Goal: Information Seeking & Learning: Learn about a topic

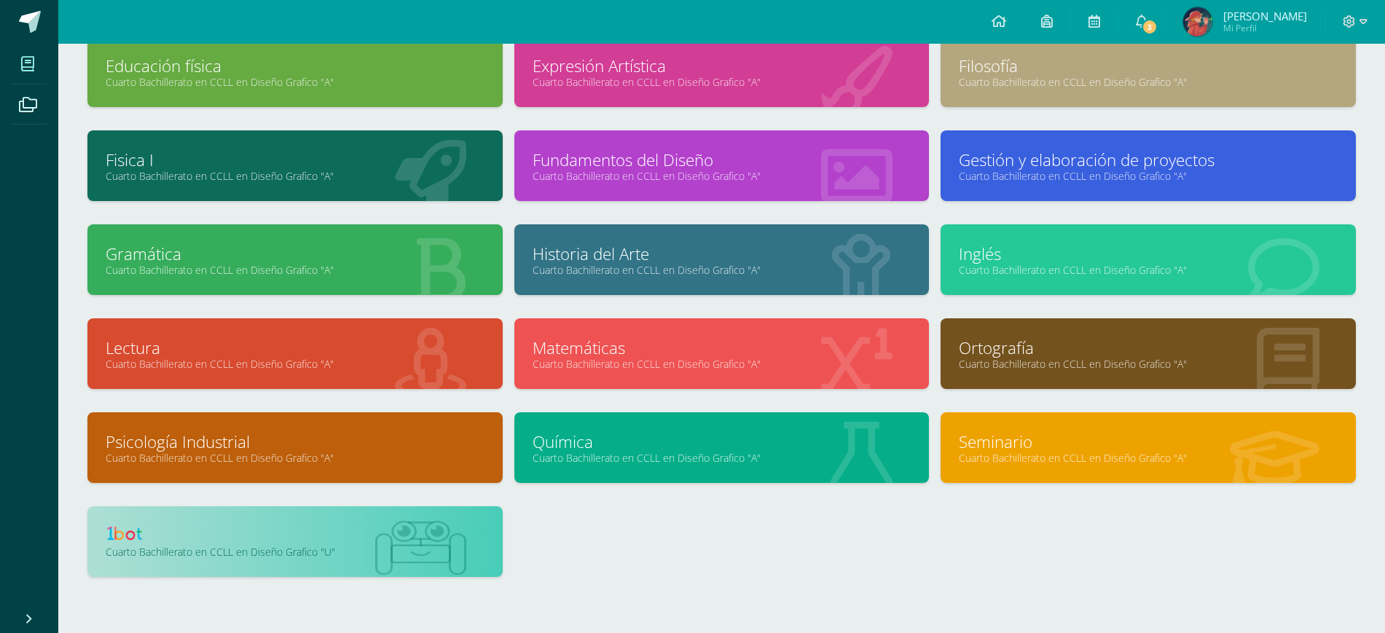
scroll to position [355, 0]
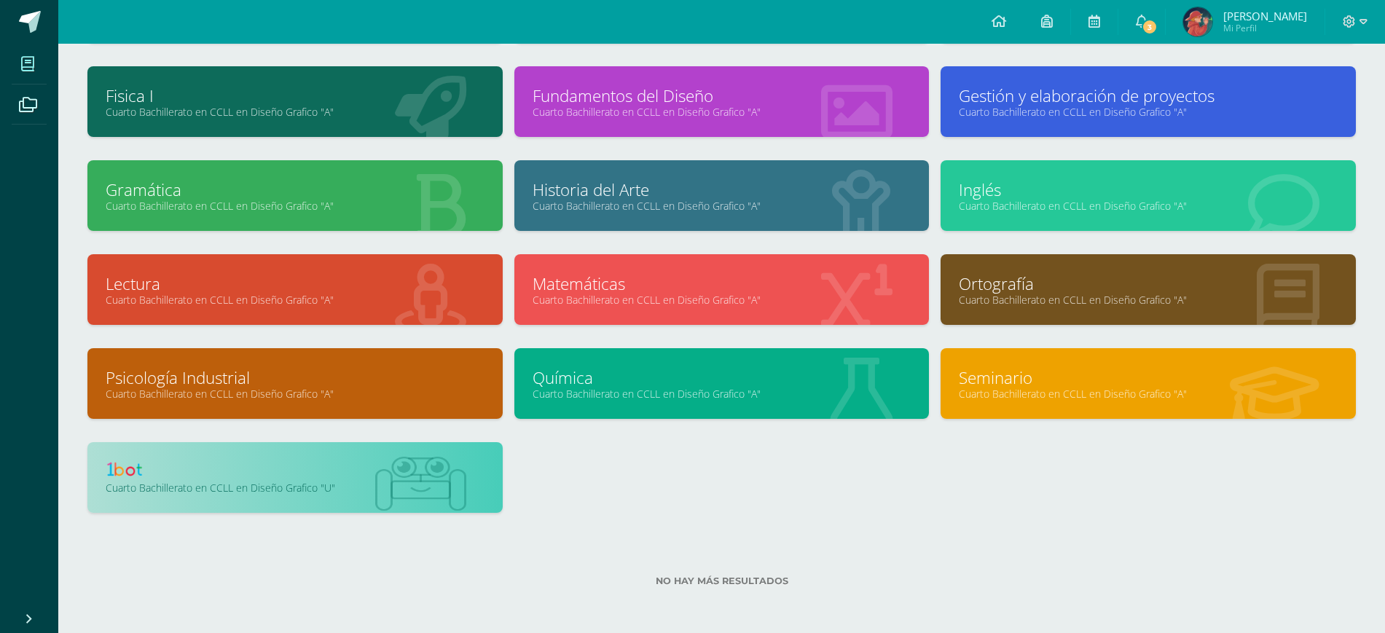
drag, startPoint x: 399, startPoint y: 474, endPoint x: 392, endPoint y: 478, distance: 8.1
click at [398, 474] on link at bounding box center [295, 471] width 379 height 23
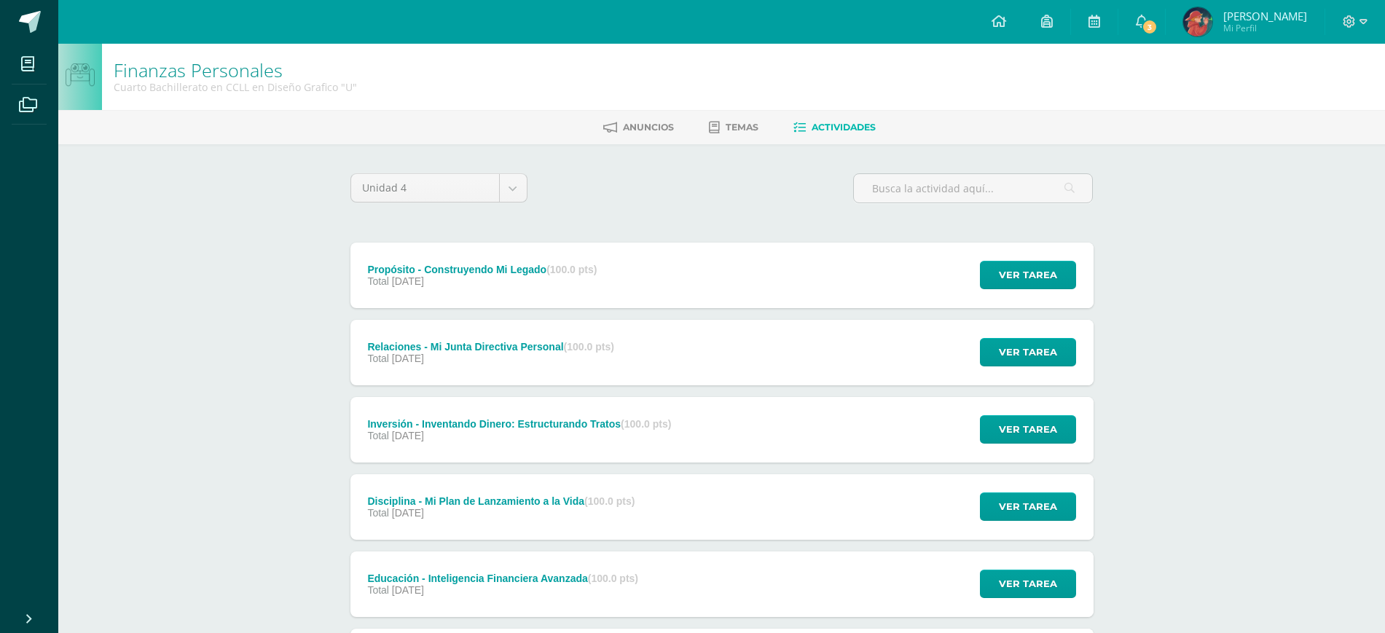
click at [738, 144] on div "Anuncios Temas Actividades" at bounding box center [739, 127] width 1362 height 34
click at [739, 120] on link "Temas" at bounding box center [734, 127] width 50 height 23
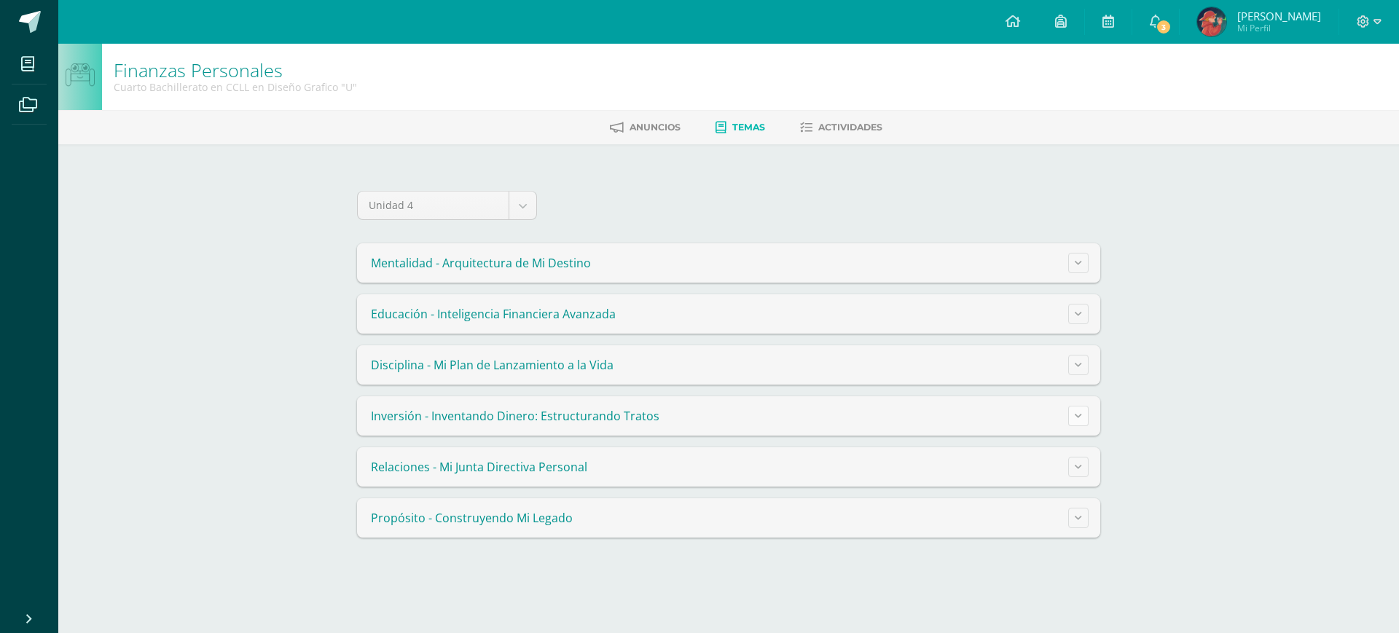
click at [1085, 411] on button at bounding box center [1078, 416] width 20 height 20
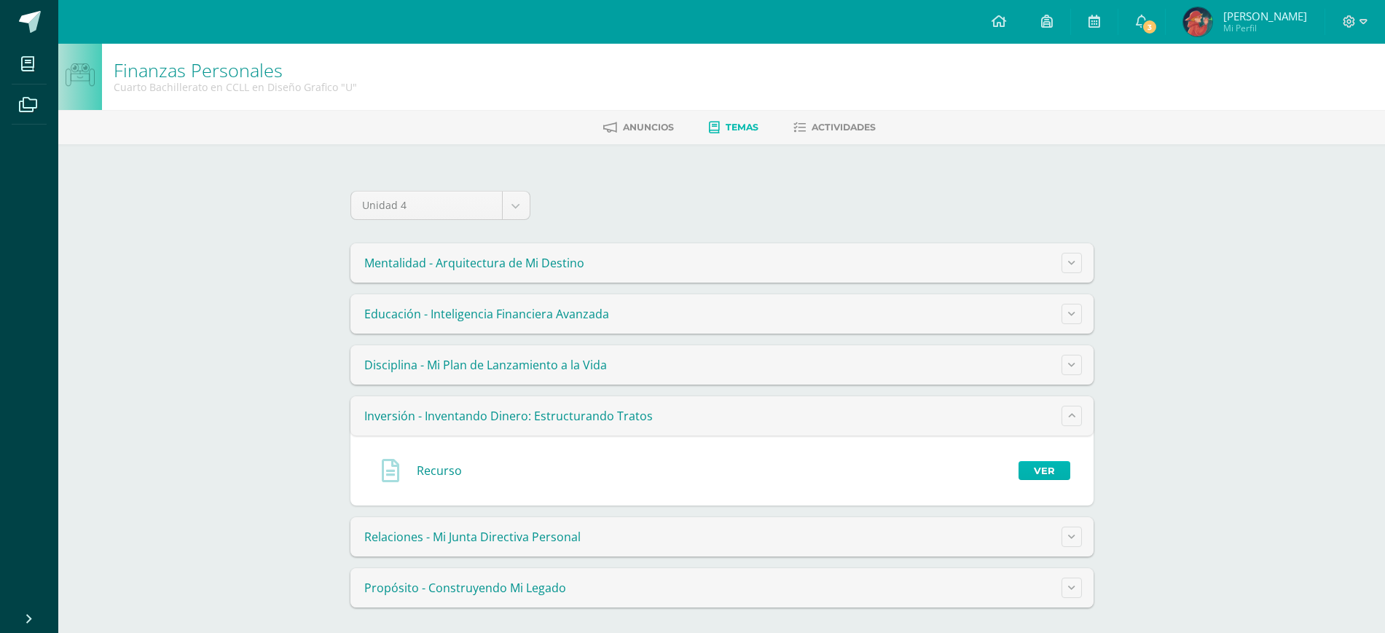
click at [1050, 471] on link "Ver" at bounding box center [1045, 470] width 52 height 19
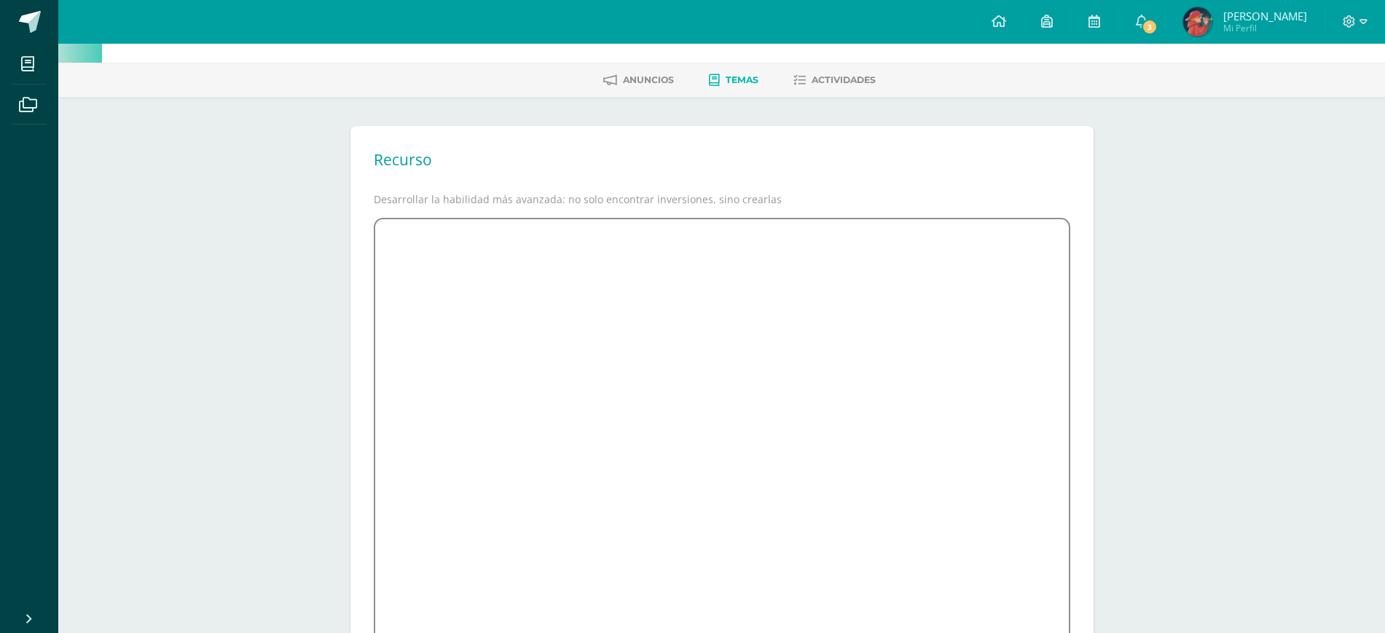
scroll to position [43, 0]
click at [1246, 420] on div "Finanzas Personales Cuarto Bachillerato en CCLL en Diseño Grafico "U" [GEOGRAPH…" at bounding box center [721, 362] width 1327 height 723
click at [1179, 388] on div "Finanzas Personales Cuarto Bachillerato en CCLL en Diseño Grafico "U" Anuncios …" at bounding box center [721, 362] width 1327 height 723
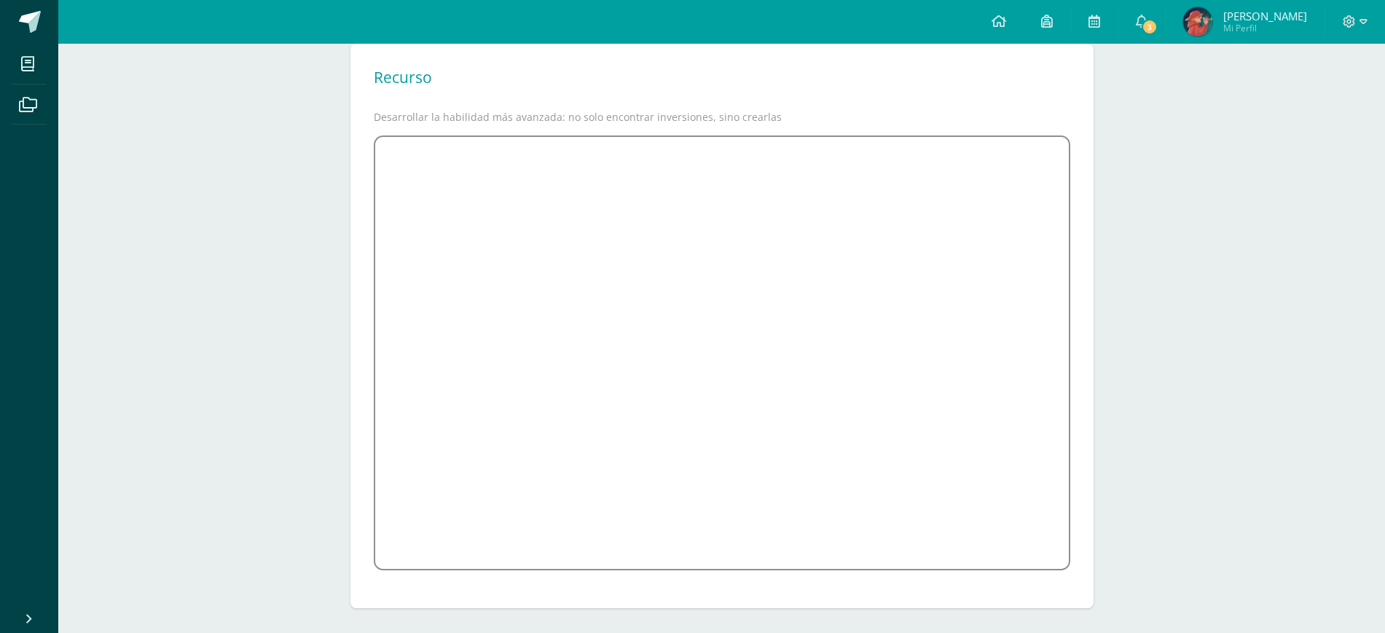
scroll to position [134, 0]
click at [1238, 200] on div "Finanzas Personales Cuarto Bachillerato en CCLL en Diseño Grafico "U" Anuncios …" at bounding box center [721, 271] width 1327 height 723
drag, startPoint x: 1269, startPoint y: 303, endPoint x: 1262, endPoint y: 313, distance: 11.9
click at [1269, 303] on div "Finanzas Personales Cuarto Bachillerato en CCLL en Diseño Grafico "U" Anuncios …" at bounding box center [721, 271] width 1327 height 723
drag, startPoint x: 1297, startPoint y: 247, endPoint x: 1265, endPoint y: 259, distance: 34.4
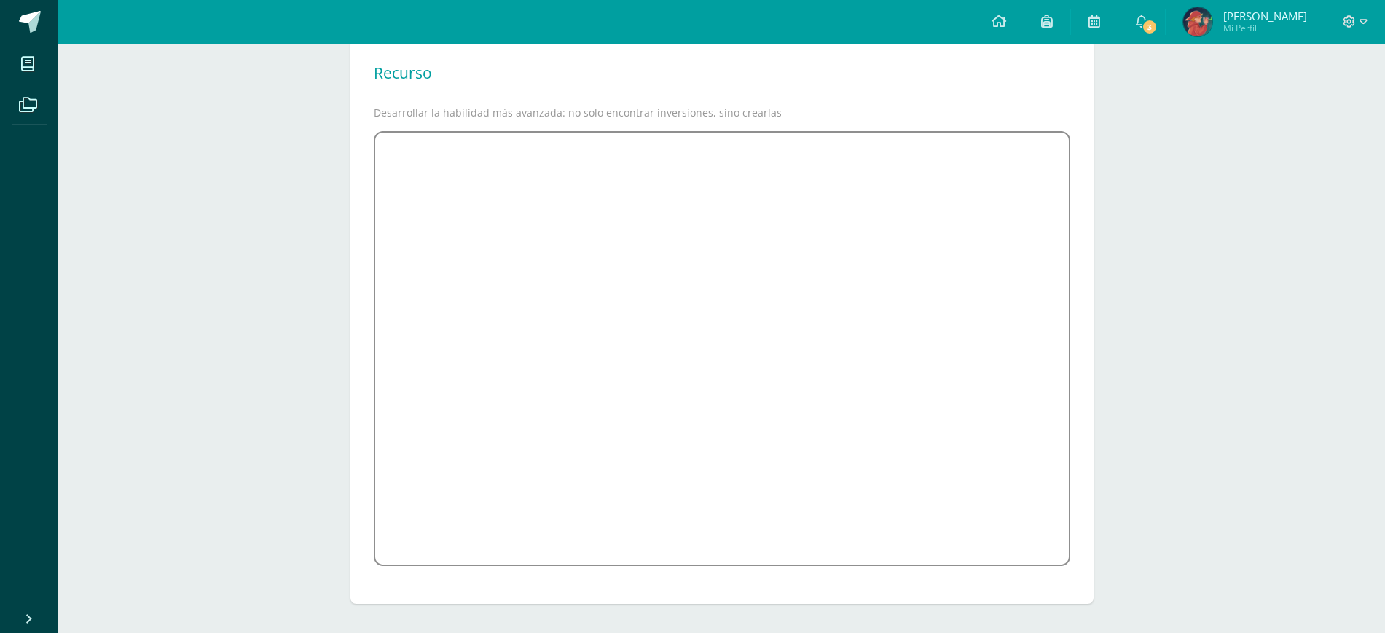
click at [1298, 247] on div "Finanzas Personales Cuarto Bachillerato en CCLL en Diseño Grafico "U" Anuncios …" at bounding box center [721, 271] width 1327 height 723
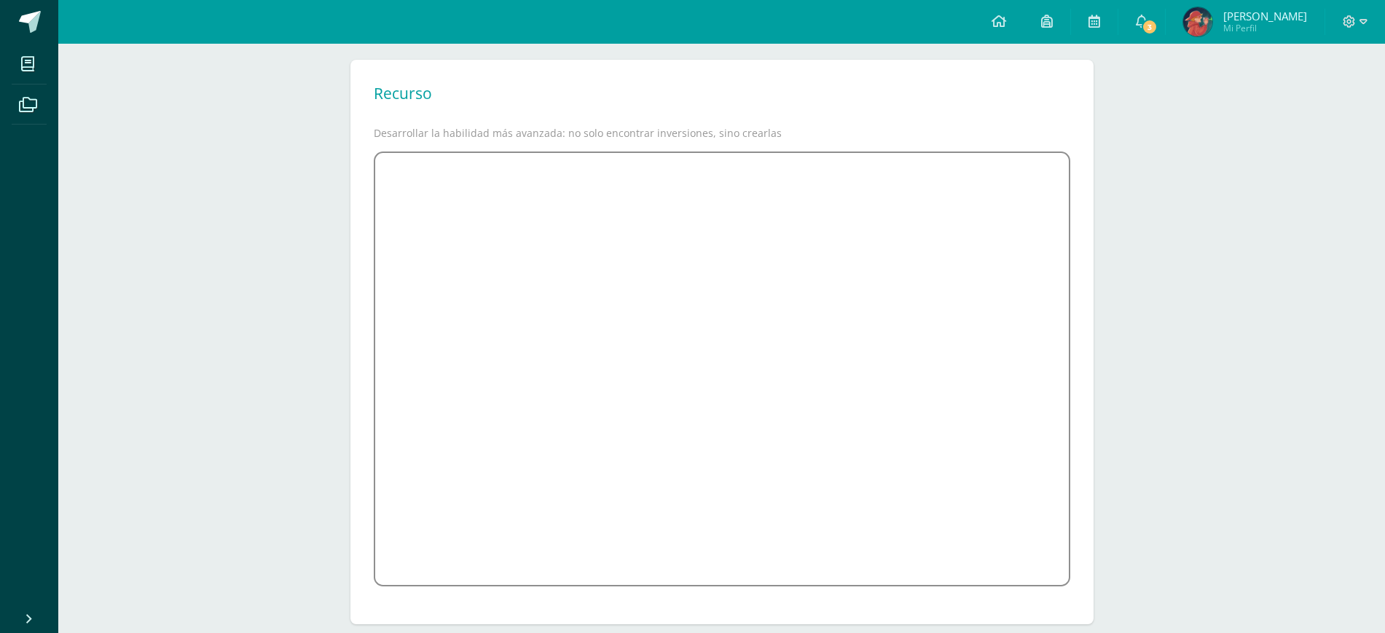
scroll to position [134, 0]
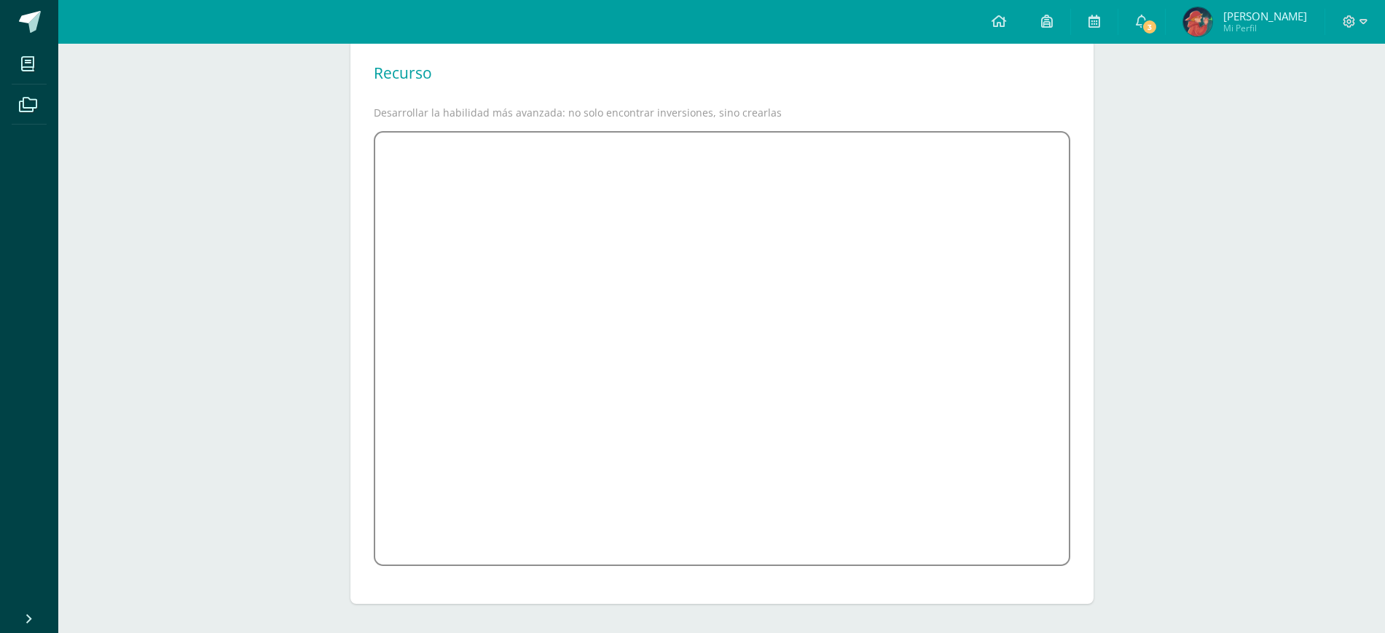
click at [1220, 366] on div "Finanzas Personales Cuarto Bachillerato en CCLL en Diseño Grafico "U" [GEOGRAPH…" at bounding box center [721, 271] width 1327 height 723
click at [1207, 503] on div "Finanzas Personales Cuarto Bachillerato en CCLL en Diseño Grafico "U" [GEOGRAPH…" at bounding box center [721, 271] width 1327 height 723
click at [1152, 316] on div "Finanzas Personales Cuarto Bachillerato en CCLL en Diseño Grafico "U" [GEOGRAPH…" at bounding box center [721, 271] width 1327 height 723
click at [1220, 476] on div "Finanzas Personales Cuarto Bachillerato en CCLL en Diseño Grafico "U" [GEOGRAPH…" at bounding box center [721, 271] width 1327 height 723
click at [1231, 223] on div "Finanzas Personales Cuarto Bachillerato en CCLL en Diseño Grafico "U" [GEOGRAPH…" at bounding box center [721, 271] width 1327 height 723
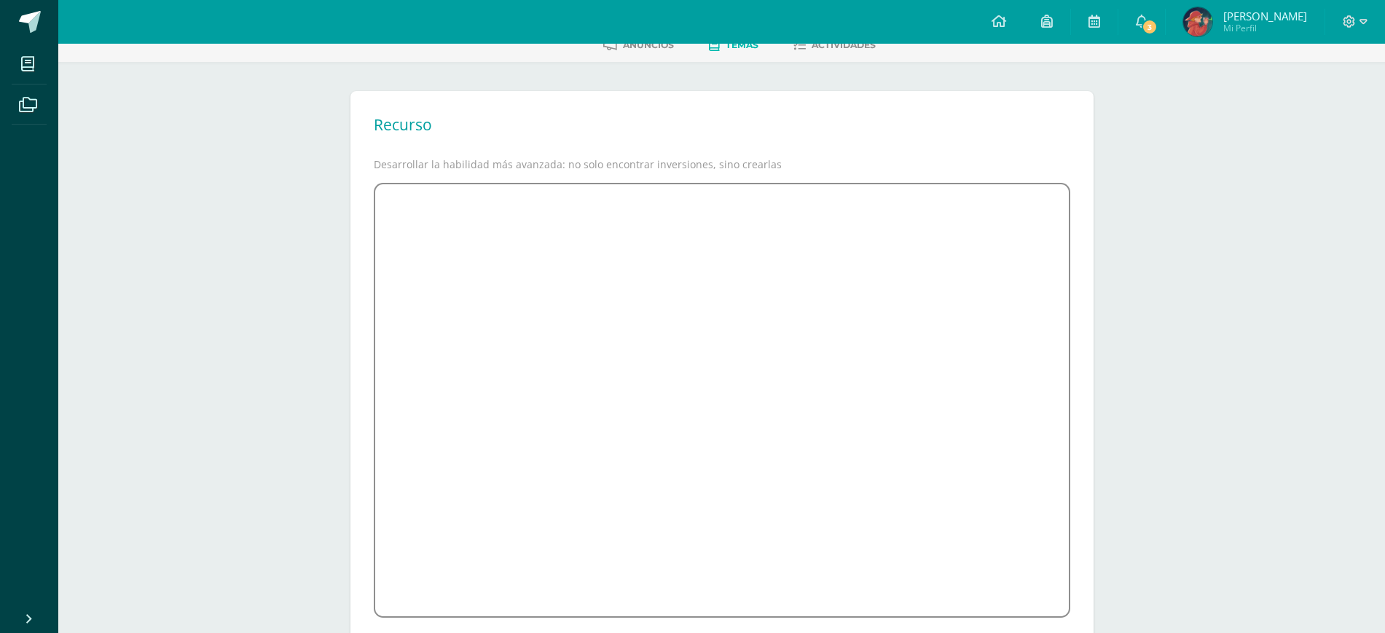
scroll to position [0, 0]
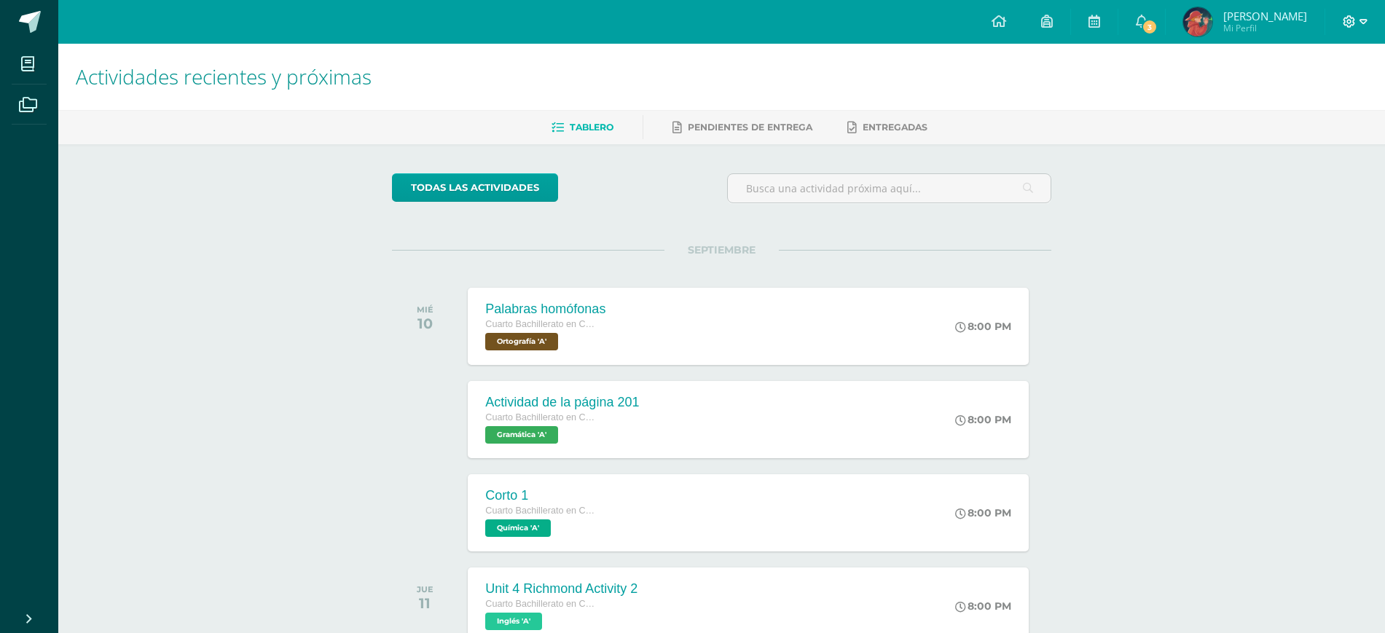
click at [1346, 24] on icon at bounding box center [1349, 21] width 12 height 12
click at [1313, 98] on span "Cerrar sesión" at bounding box center [1317, 100] width 66 height 14
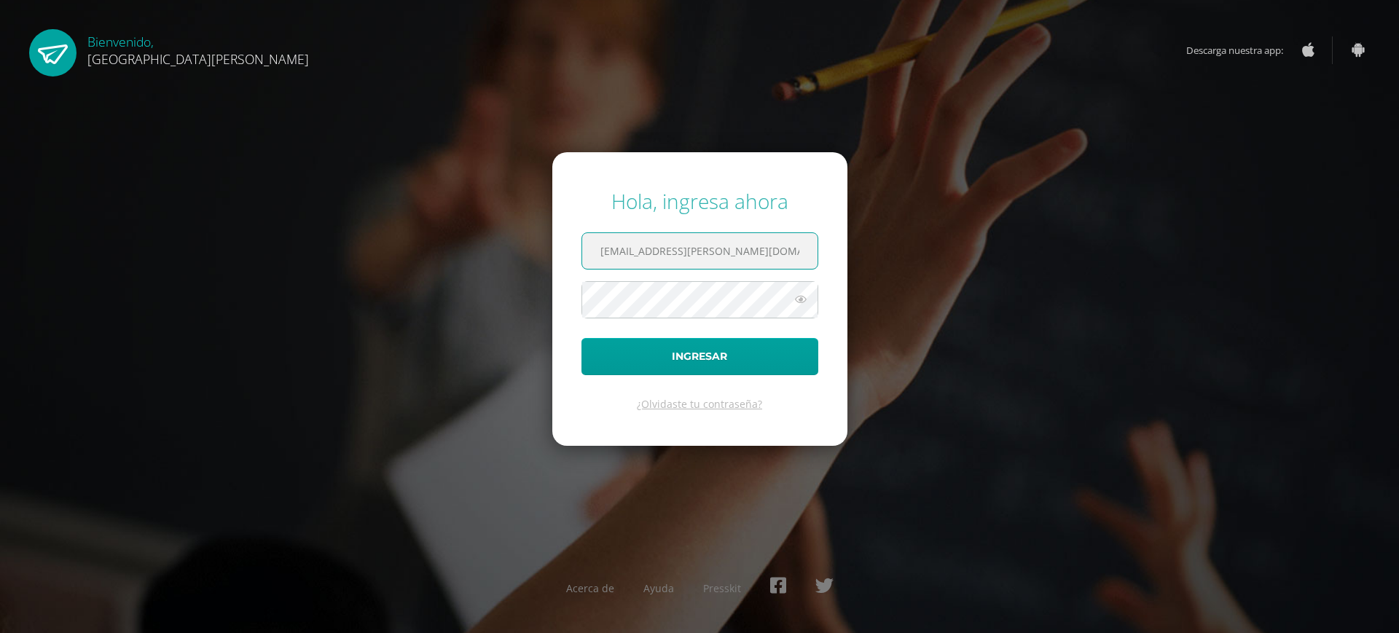
click at [809, 246] on input "14@fatima.edoo.gt" at bounding box center [699, 251] width 235 height 36
type input "yingxu@fatima.edoo.gt"
click at [723, 353] on button "Ingresar" at bounding box center [699, 356] width 237 height 37
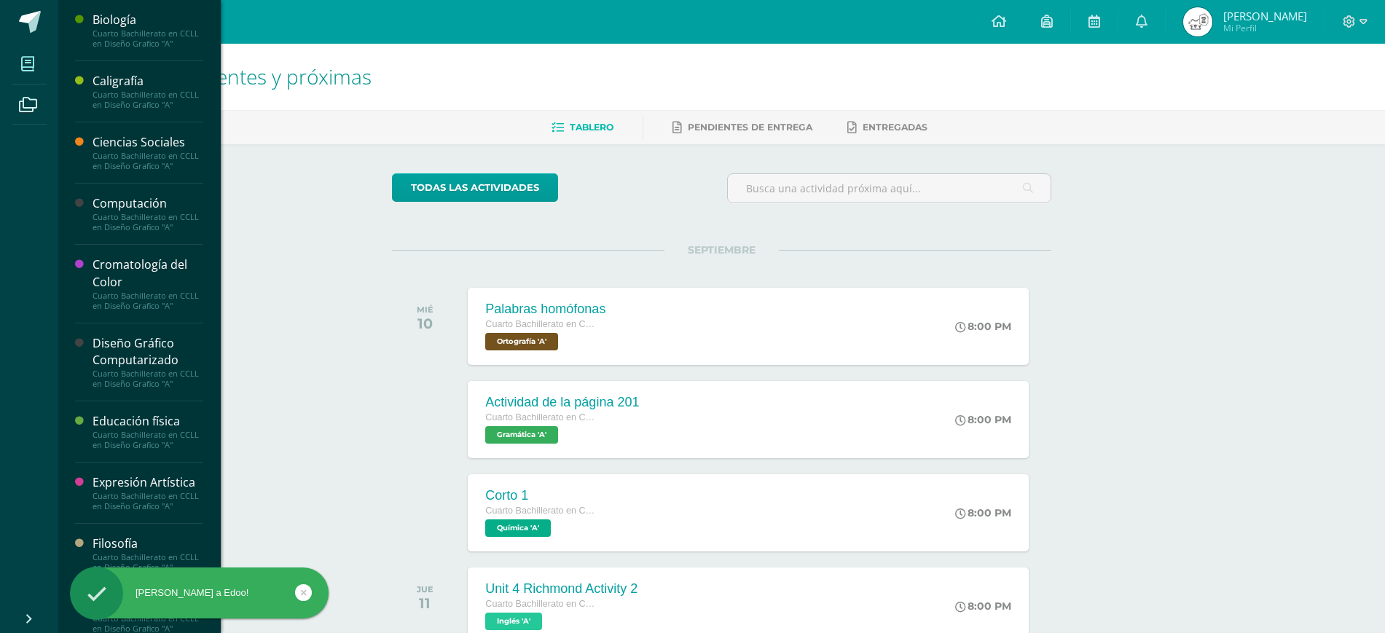
click at [18, 62] on span at bounding box center [28, 63] width 33 height 33
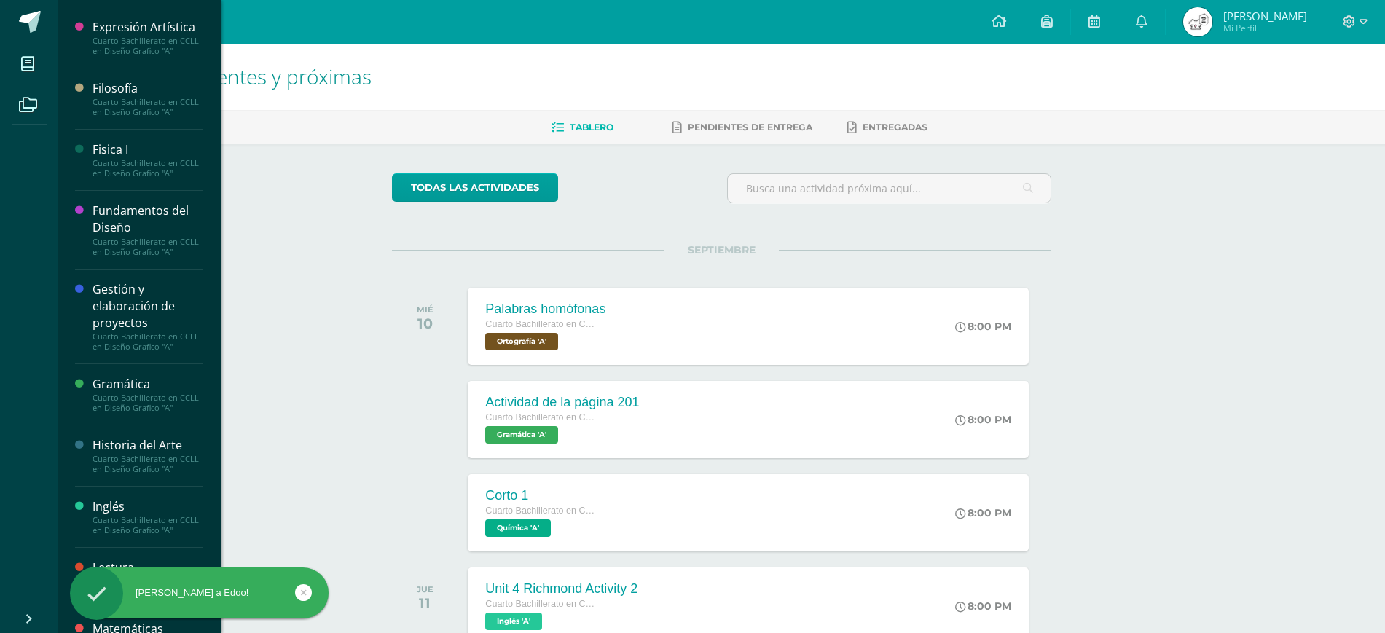
scroll to position [599, 0]
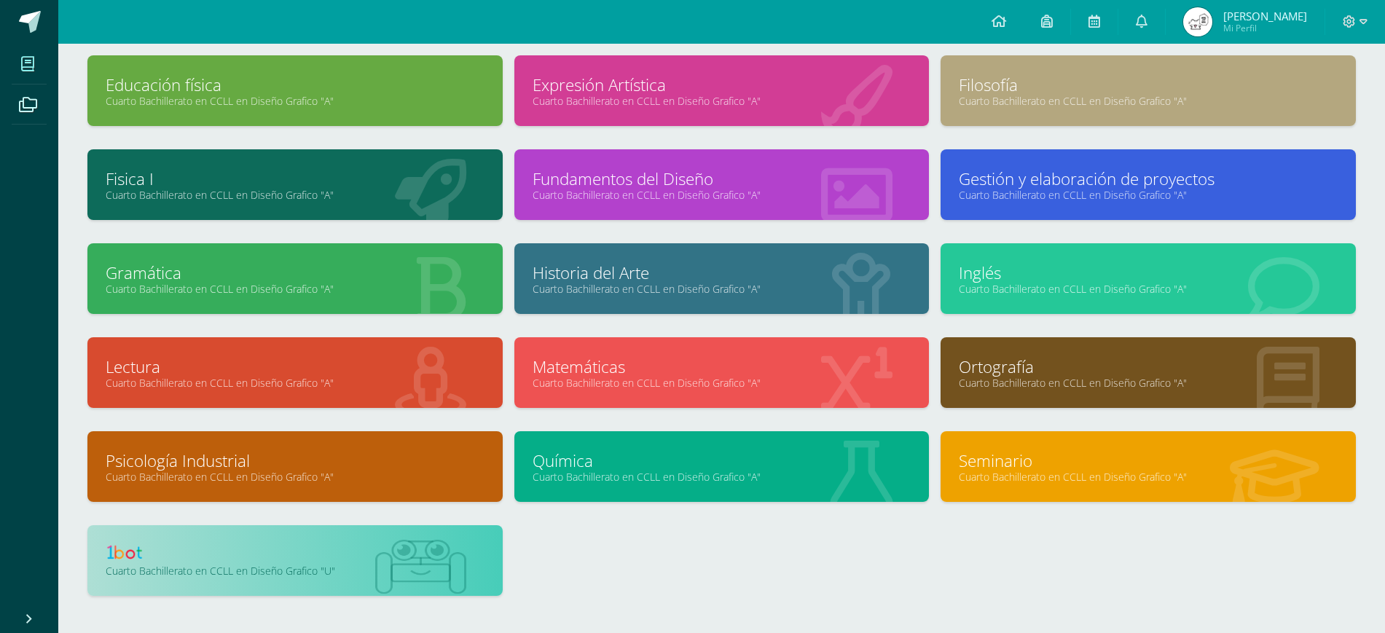
scroll to position [355, 0]
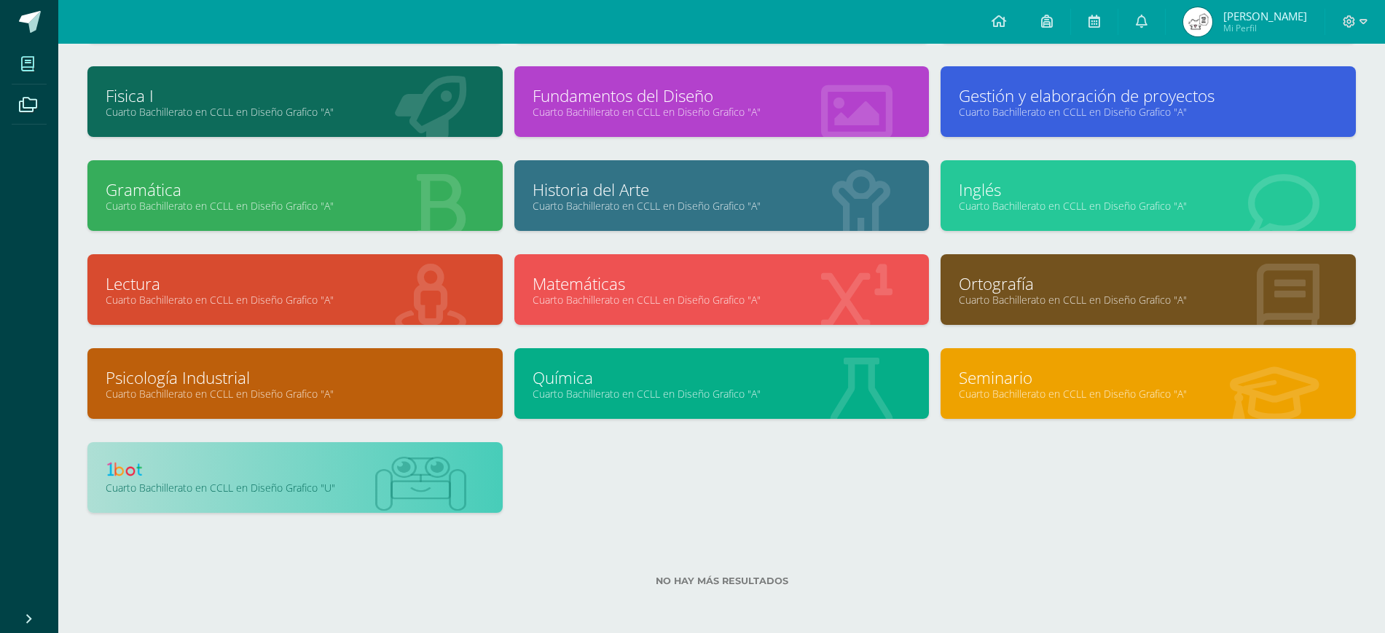
click at [438, 497] on img at bounding box center [420, 484] width 91 height 55
click at [417, 484] on link "Cuarto Bachillerato en CCLL en Diseño Grafico "U"" at bounding box center [295, 488] width 379 height 14
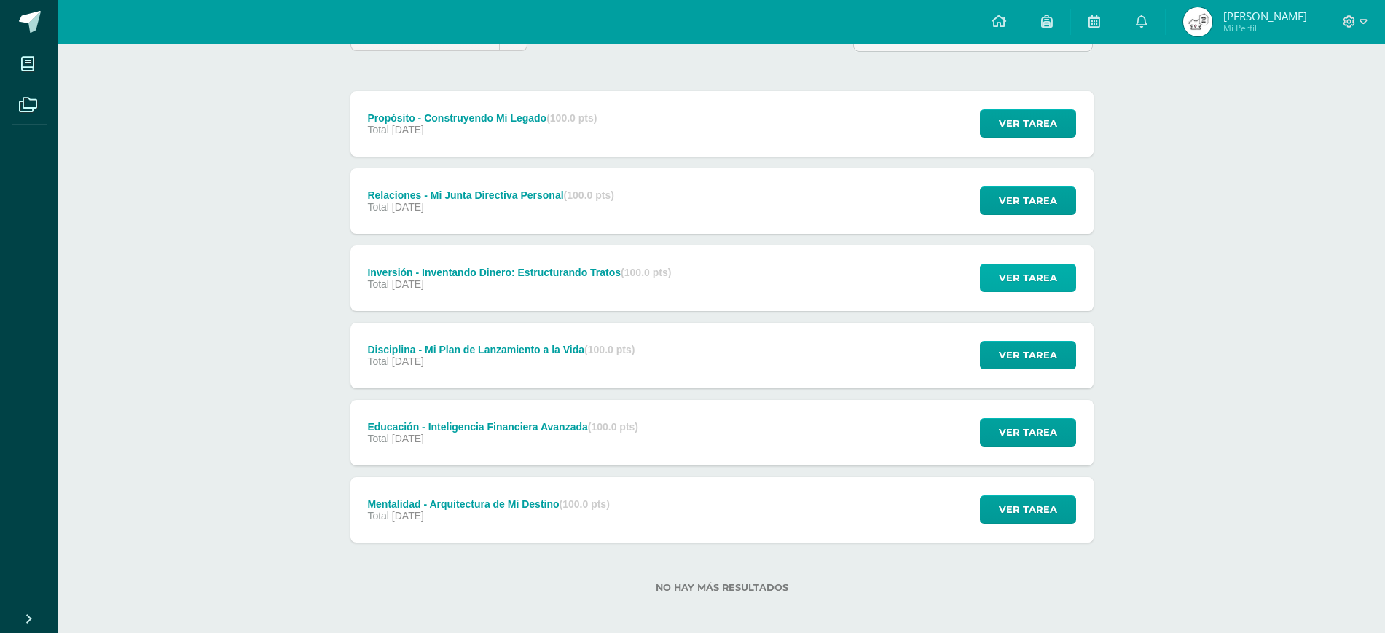
scroll to position [158, 0]
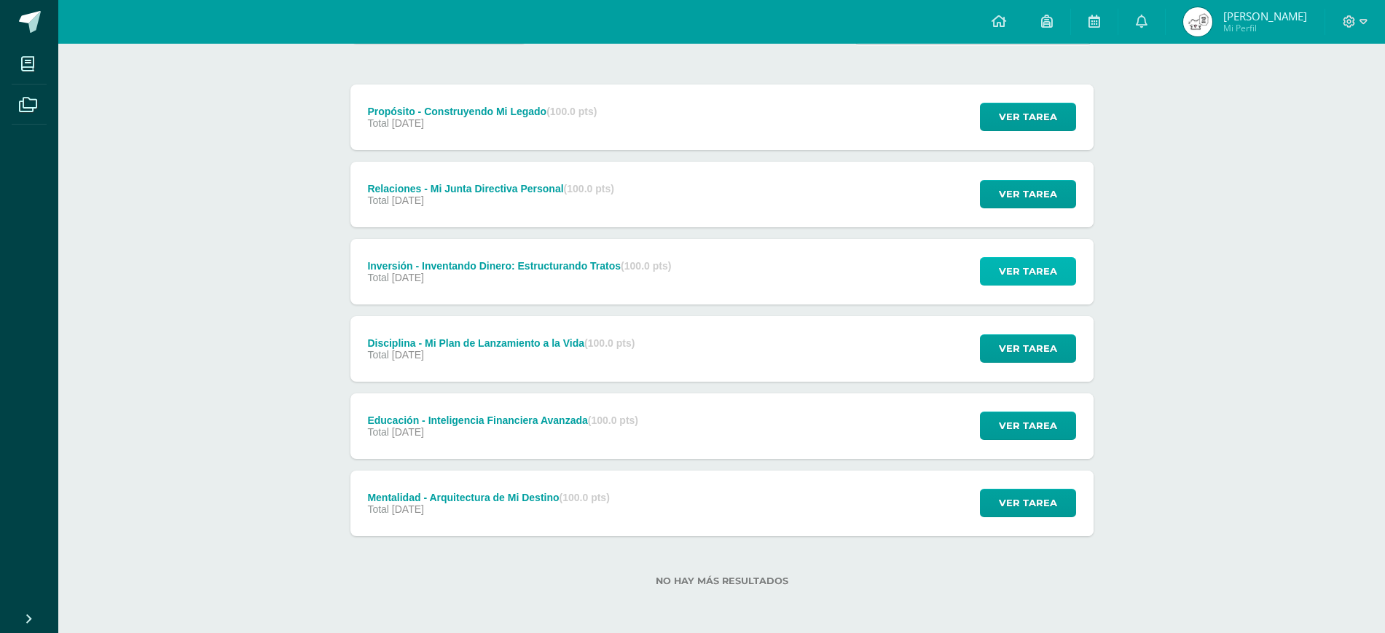
click at [1027, 263] on span "Ver tarea" at bounding box center [1028, 271] width 58 height 27
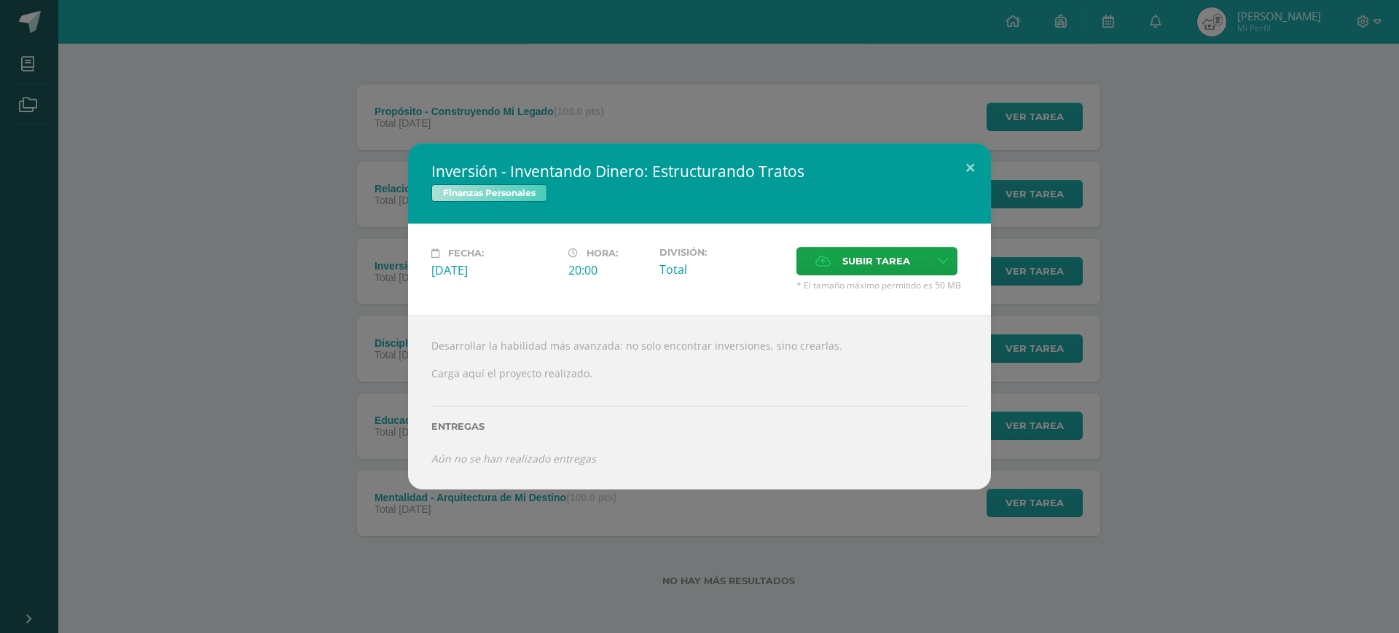
click at [270, 237] on div "Inversión - Inventando Dinero: Estructurando Tratos Finanzas Personales Fecha: …" at bounding box center [699, 317] width 1387 height 346
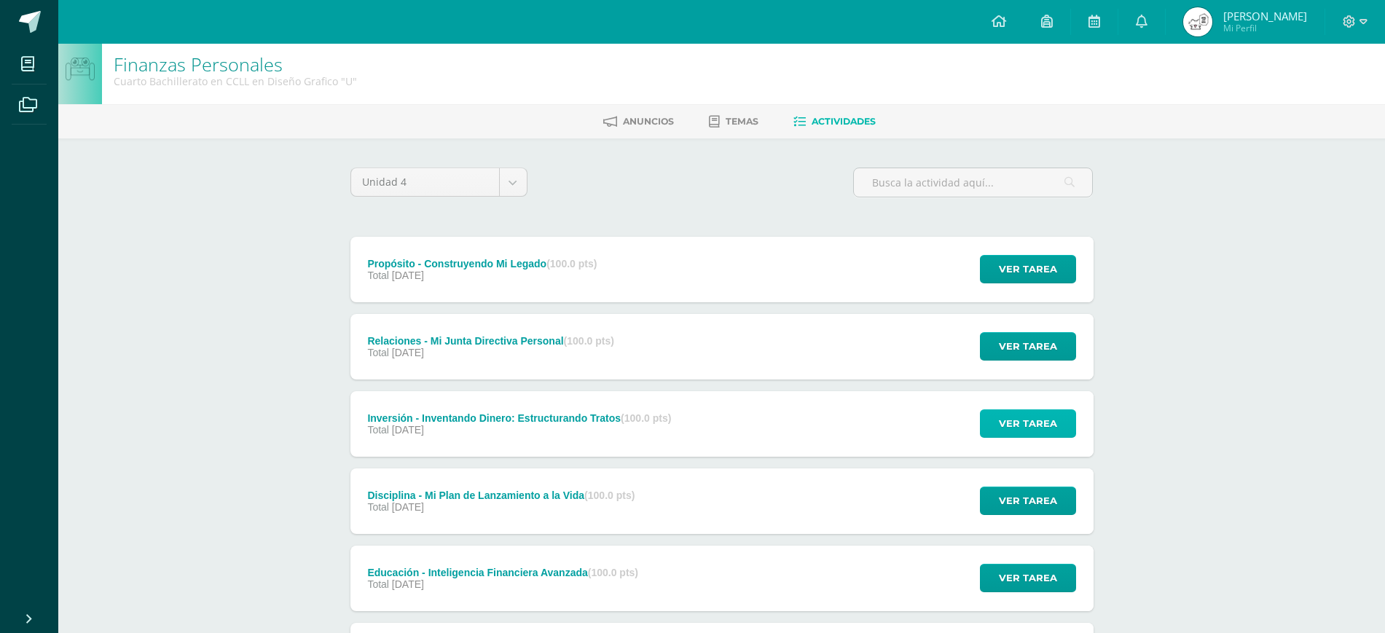
scroll to position [0, 0]
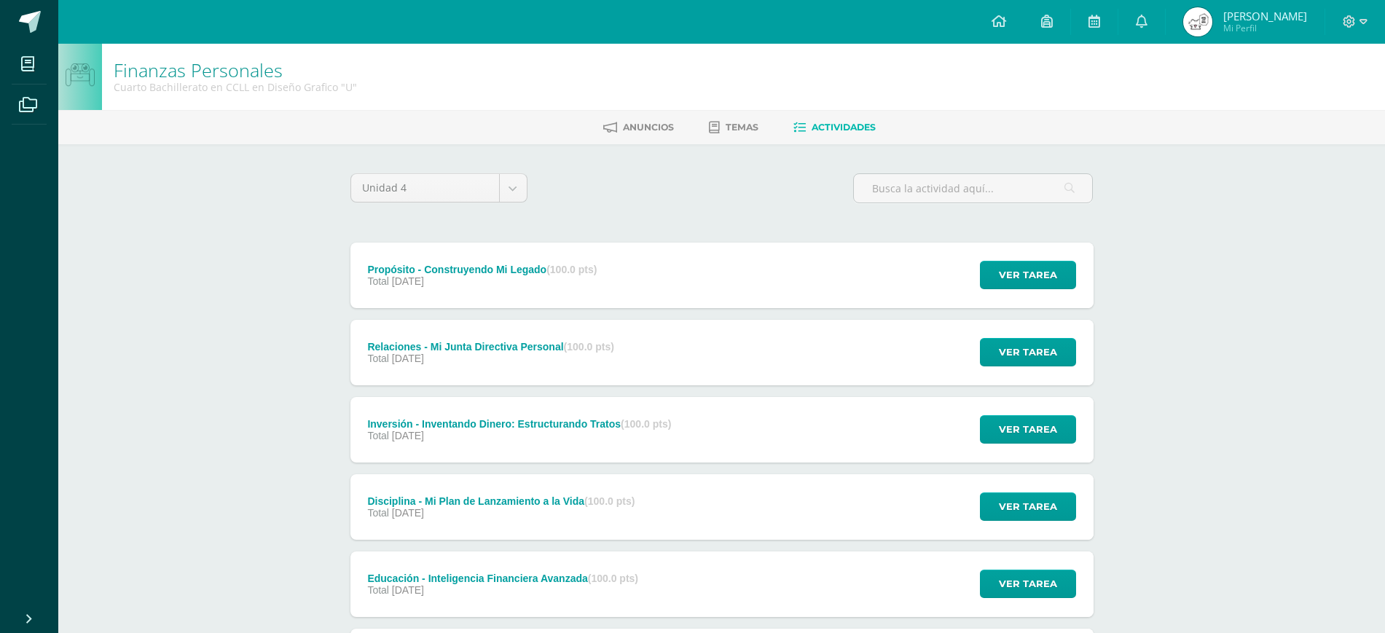
click at [688, 132] on ul "Anuncios Temas Actividades" at bounding box center [739, 127] width 1327 height 24
click at [746, 133] on link "Temas" at bounding box center [734, 127] width 50 height 23
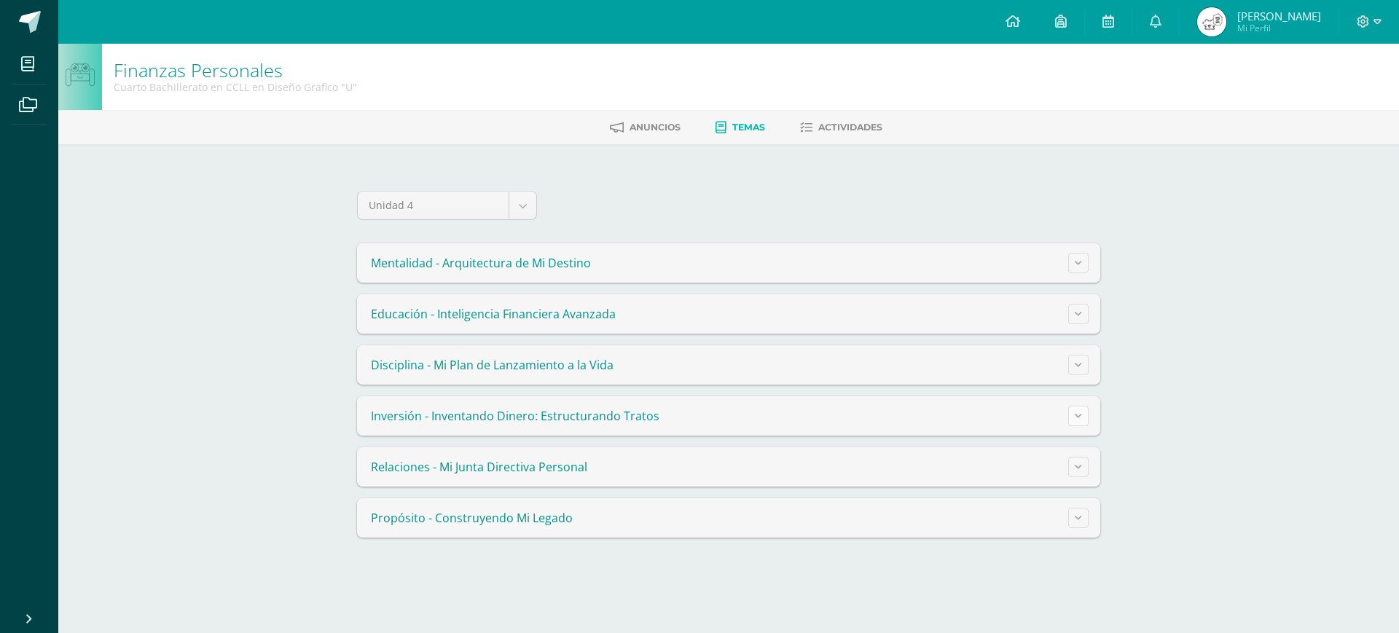
click at [1079, 415] on icon at bounding box center [1078, 416] width 7 height 8
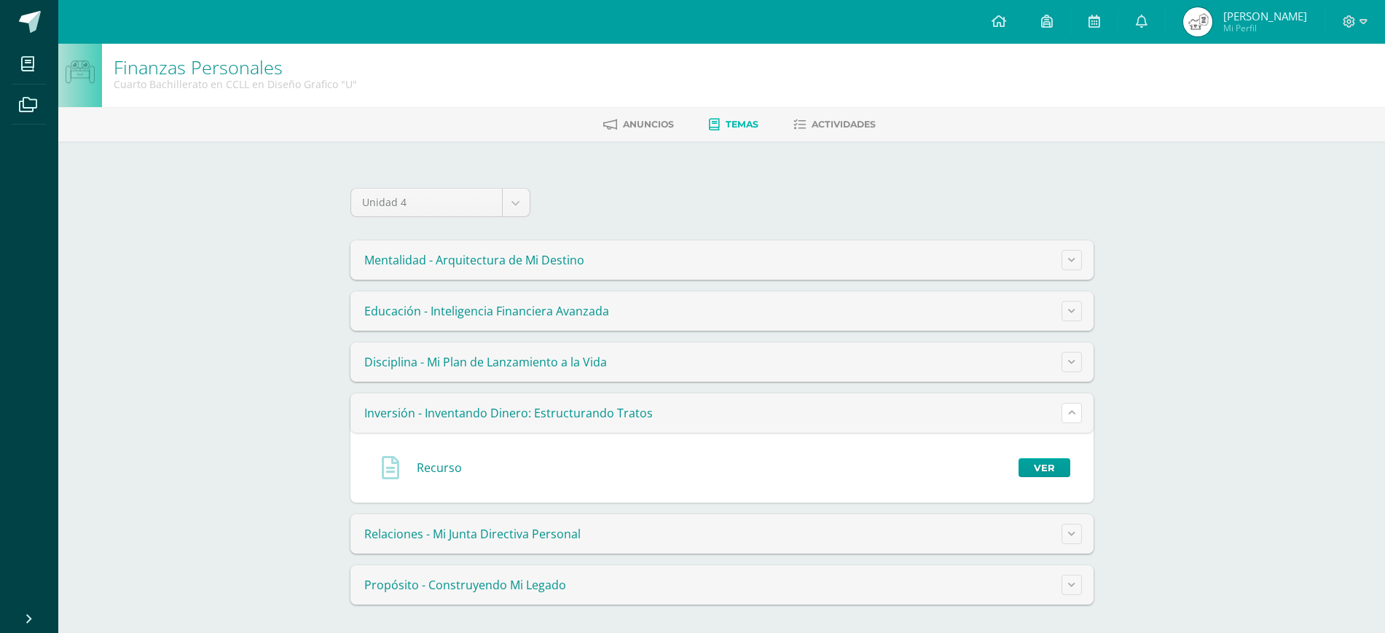
scroll to position [4, 0]
click at [1040, 466] on link "Ver" at bounding box center [1045, 467] width 52 height 19
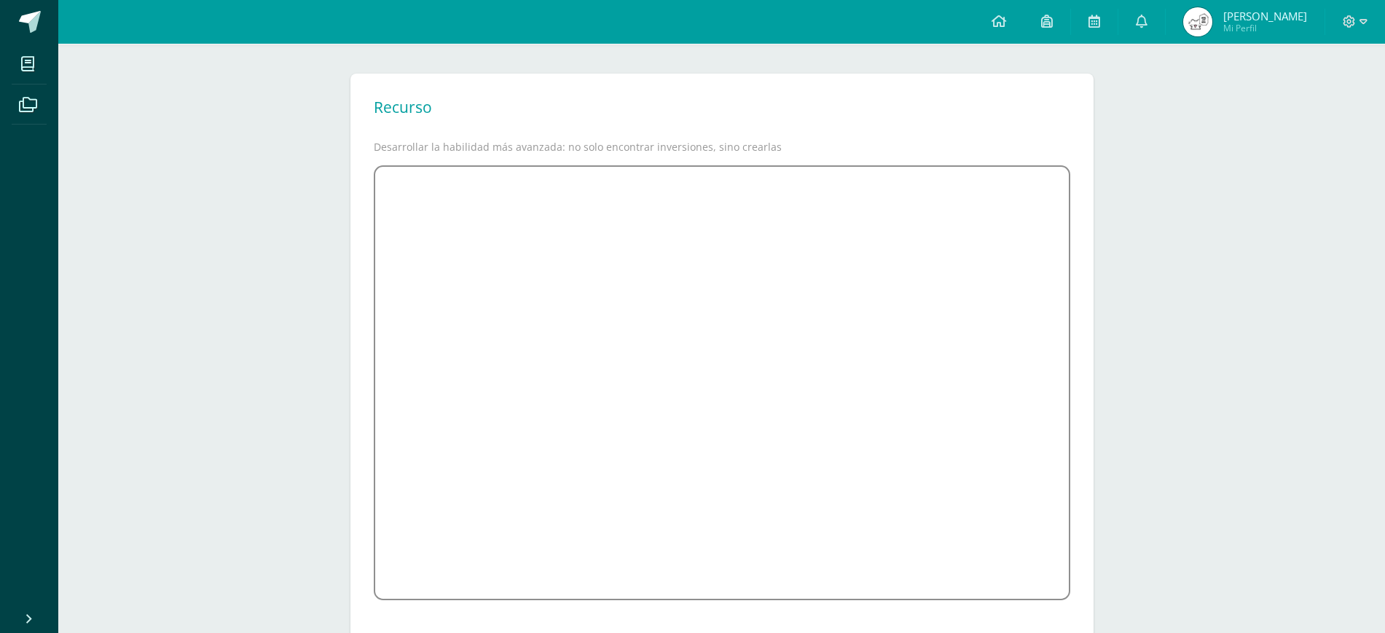
scroll to position [134, 0]
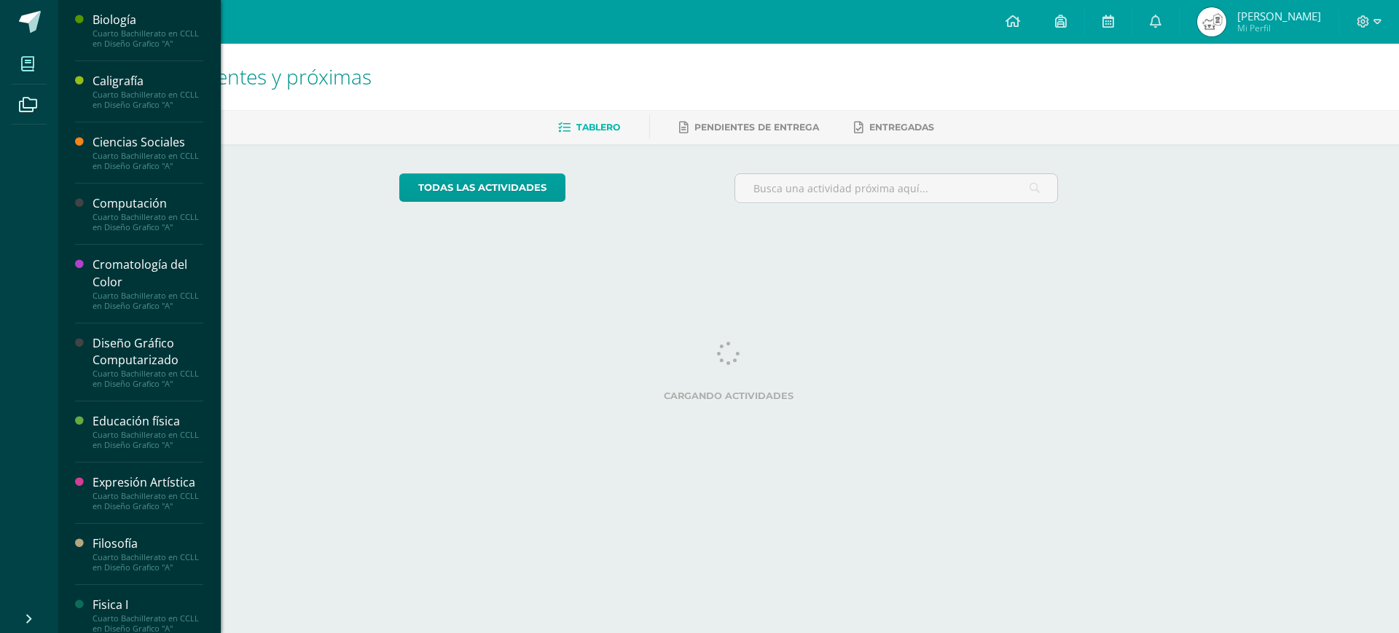
click at [24, 58] on icon at bounding box center [27, 64] width 13 height 15
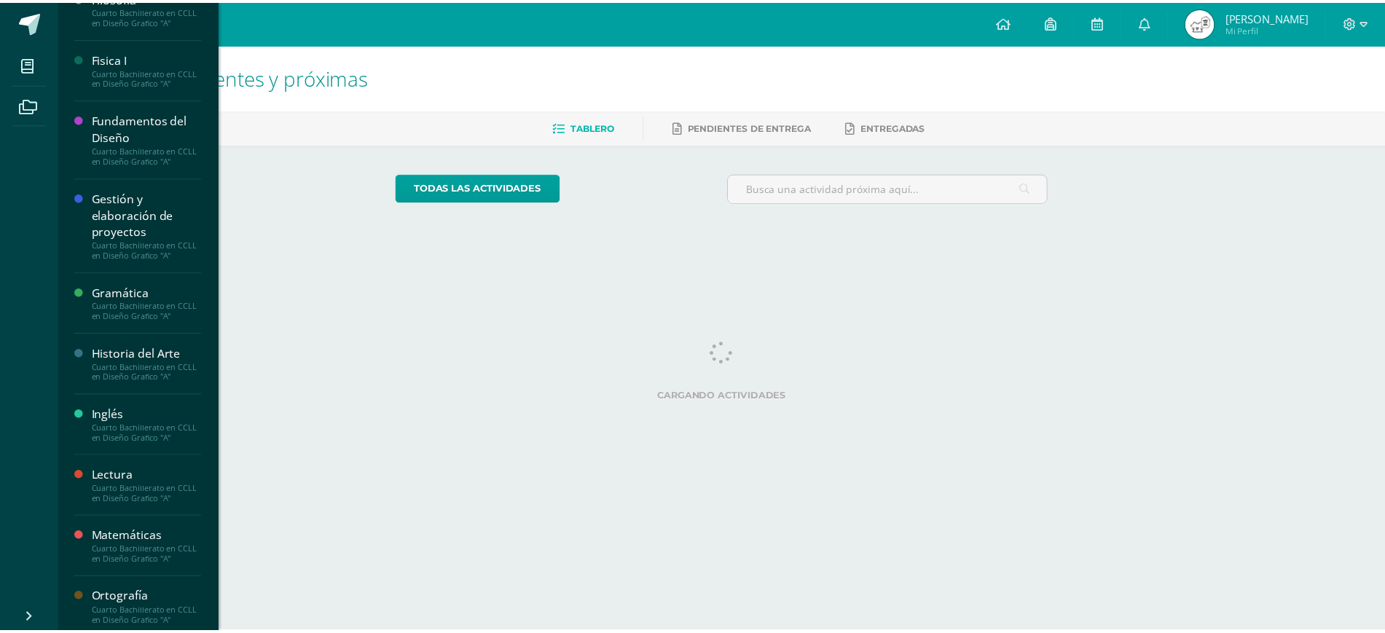
scroll to position [833, 0]
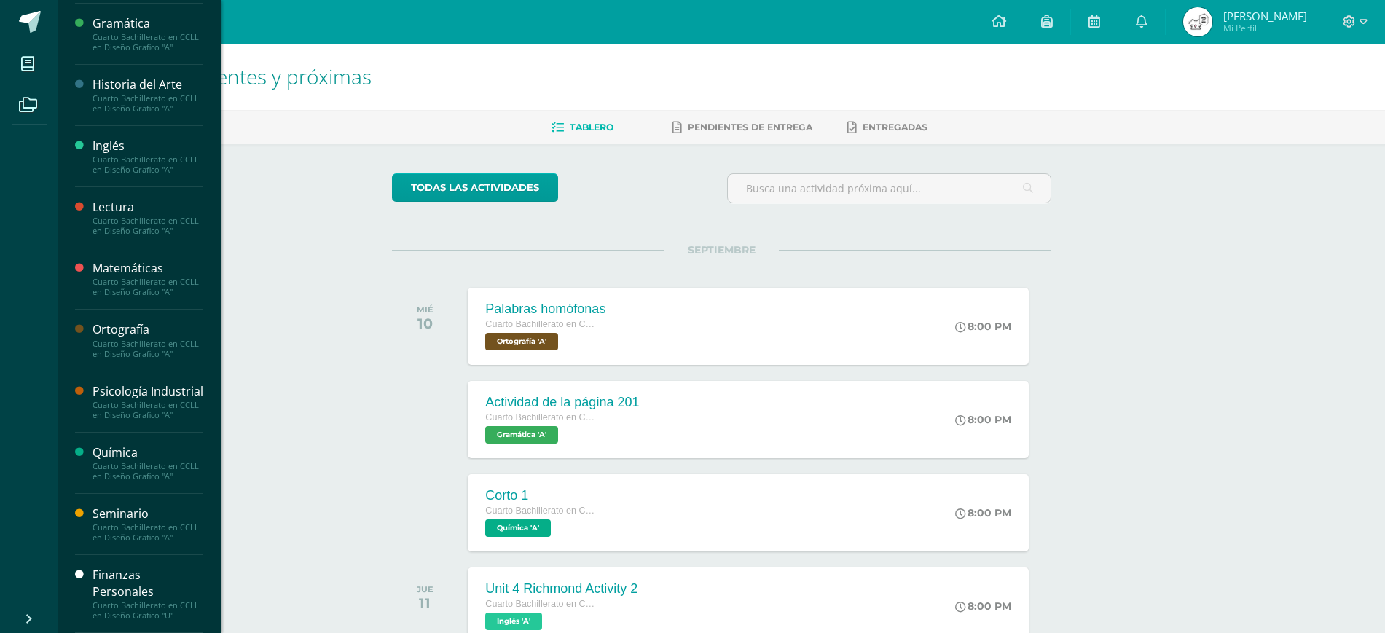
click at [154, 567] on div "Finanzas Personales" at bounding box center [148, 584] width 111 height 34
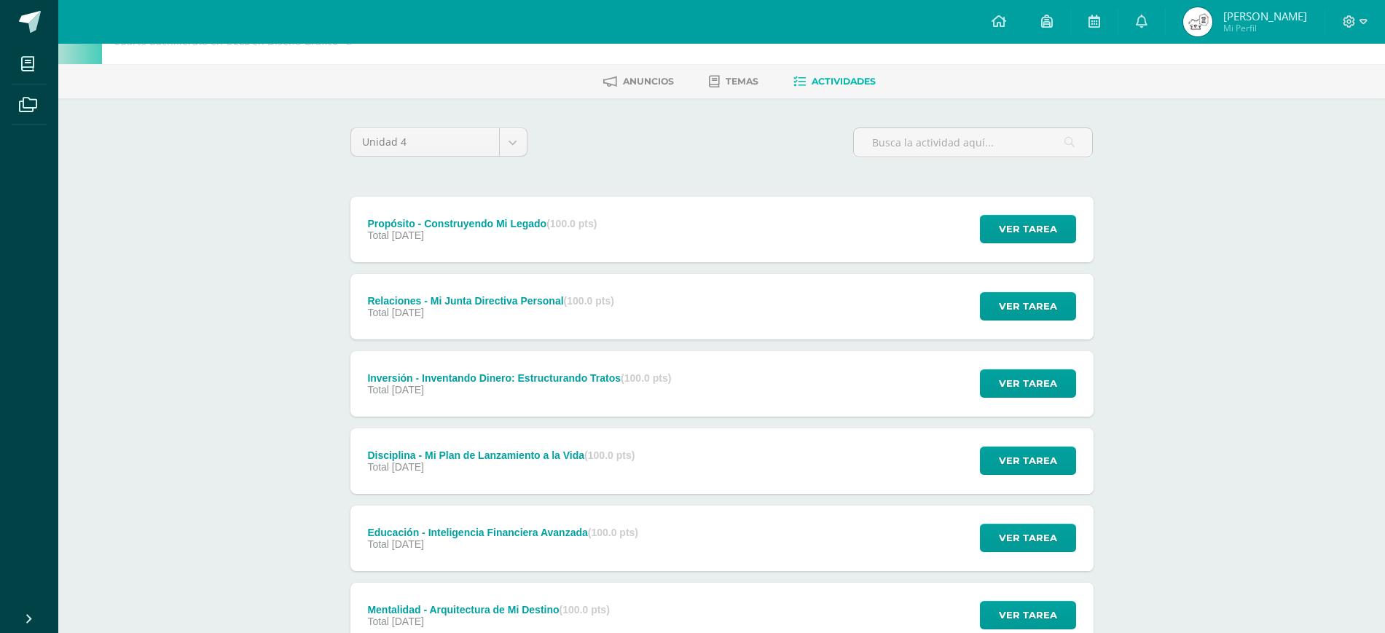
scroll to position [91, 0]
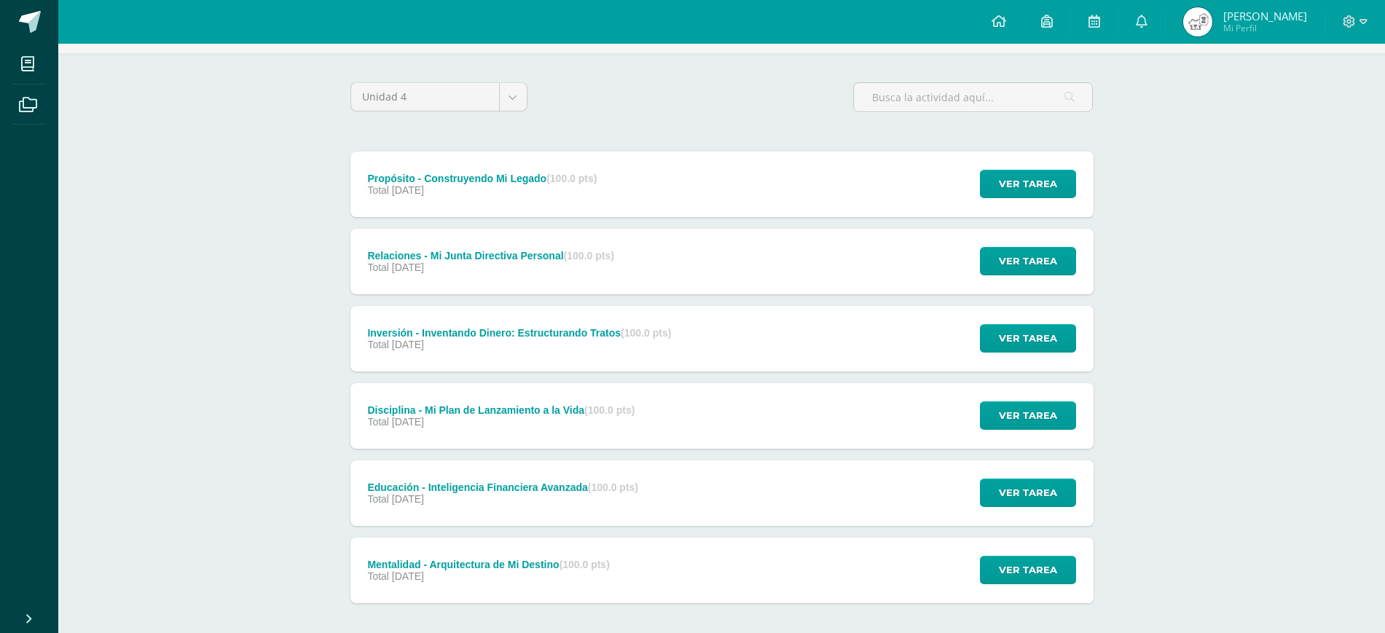
drag, startPoint x: 230, startPoint y: 530, endPoint x: 227, endPoint y: 313, distance: 217.1
click at [230, 530] on div "Finanzas Personales Cuarto Bachillerato en CCLL en Diseño Grafico "U" [GEOGRAPH…" at bounding box center [721, 327] width 1327 height 748
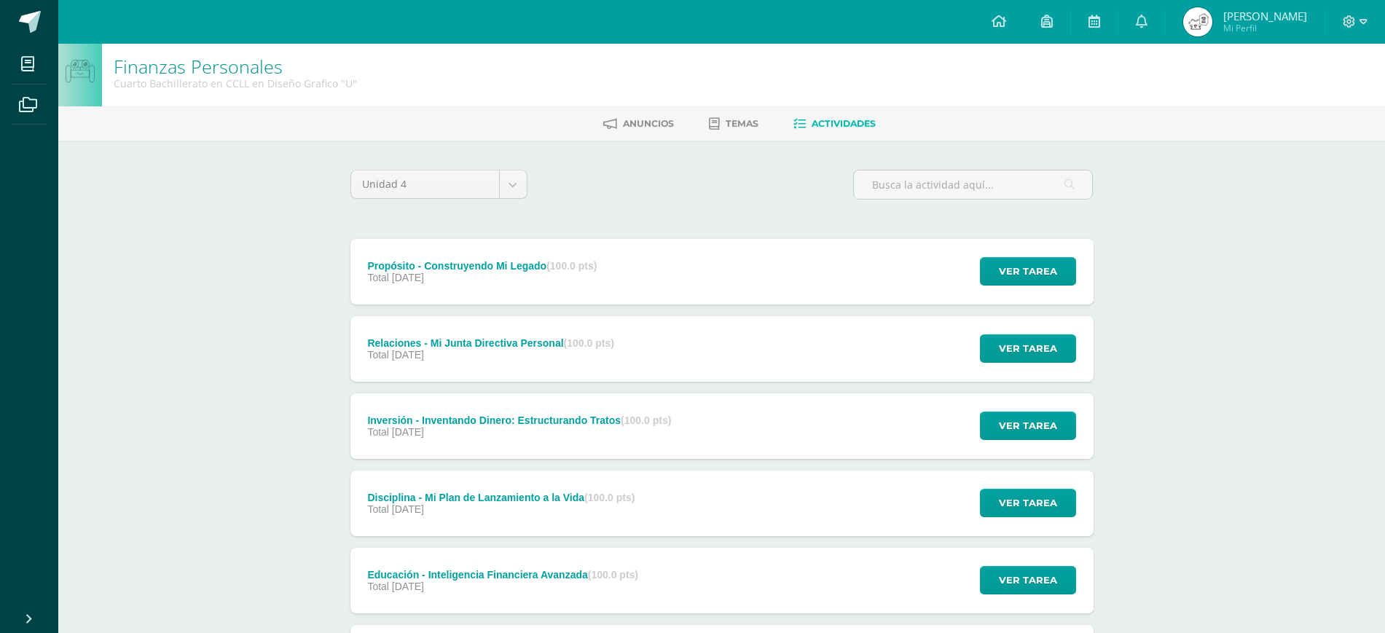
scroll to position [0, 0]
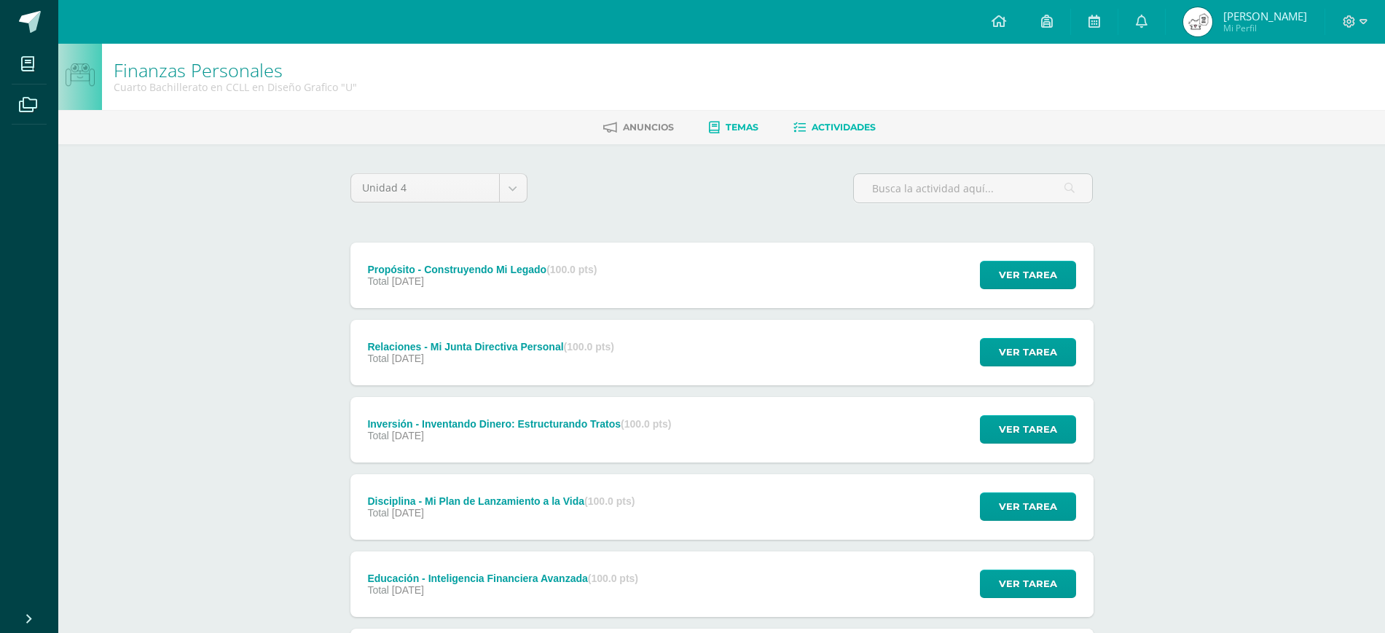
click at [726, 118] on link "Temas" at bounding box center [734, 127] width 50 height 23
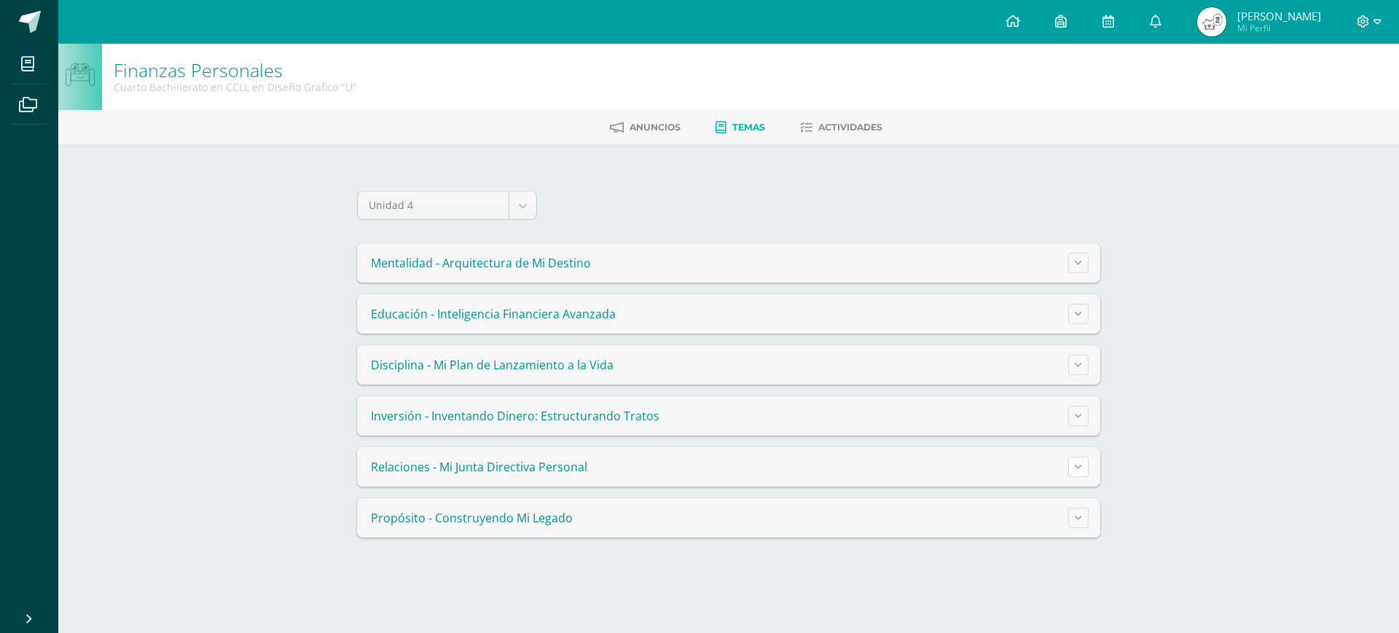
click at [1077, 468] on icon at bounding box center [1078, 467] width 7 height 8
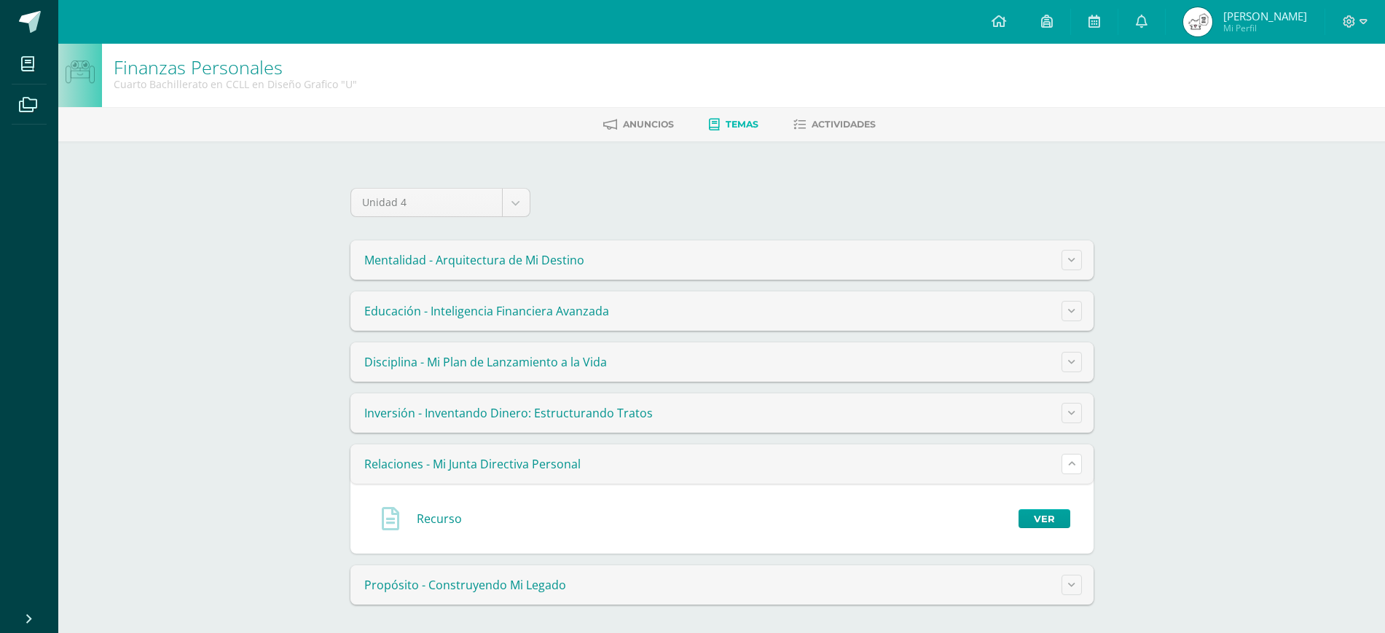
scroll to position [4, 0]
click at [1045, 514] on link "Ver" at bounding box center [1045, 518] width 52 height 19
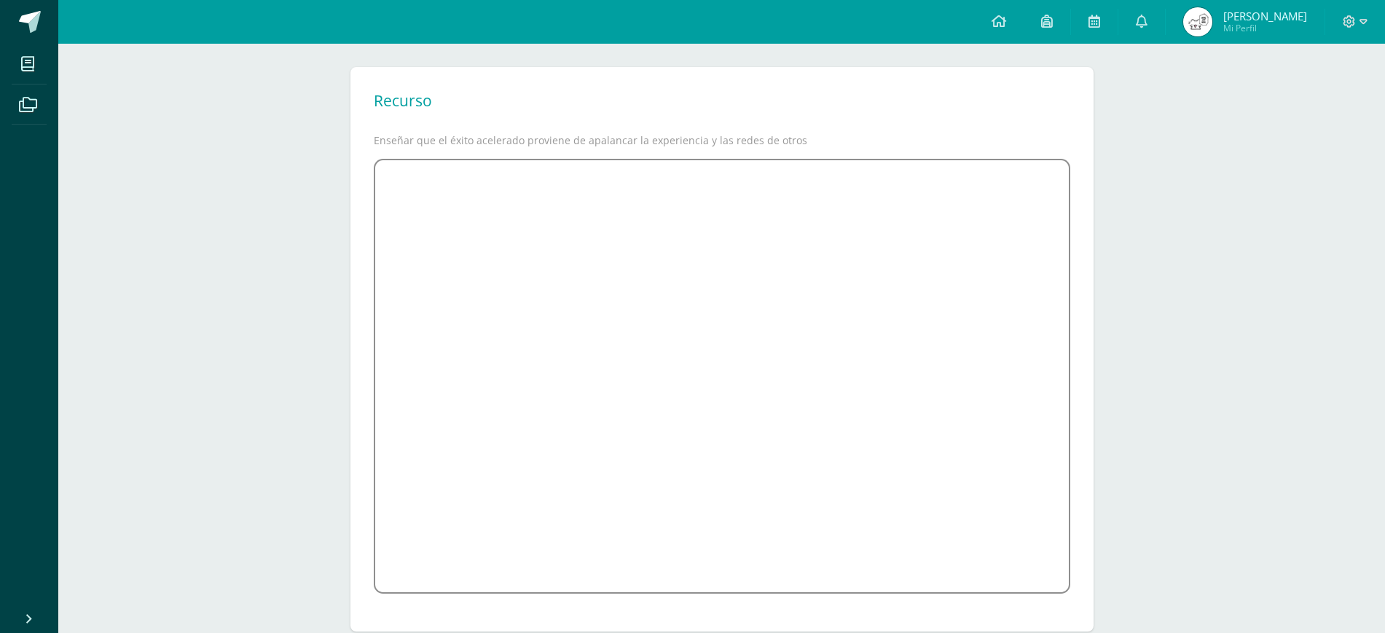
scroll to position [134, 0]
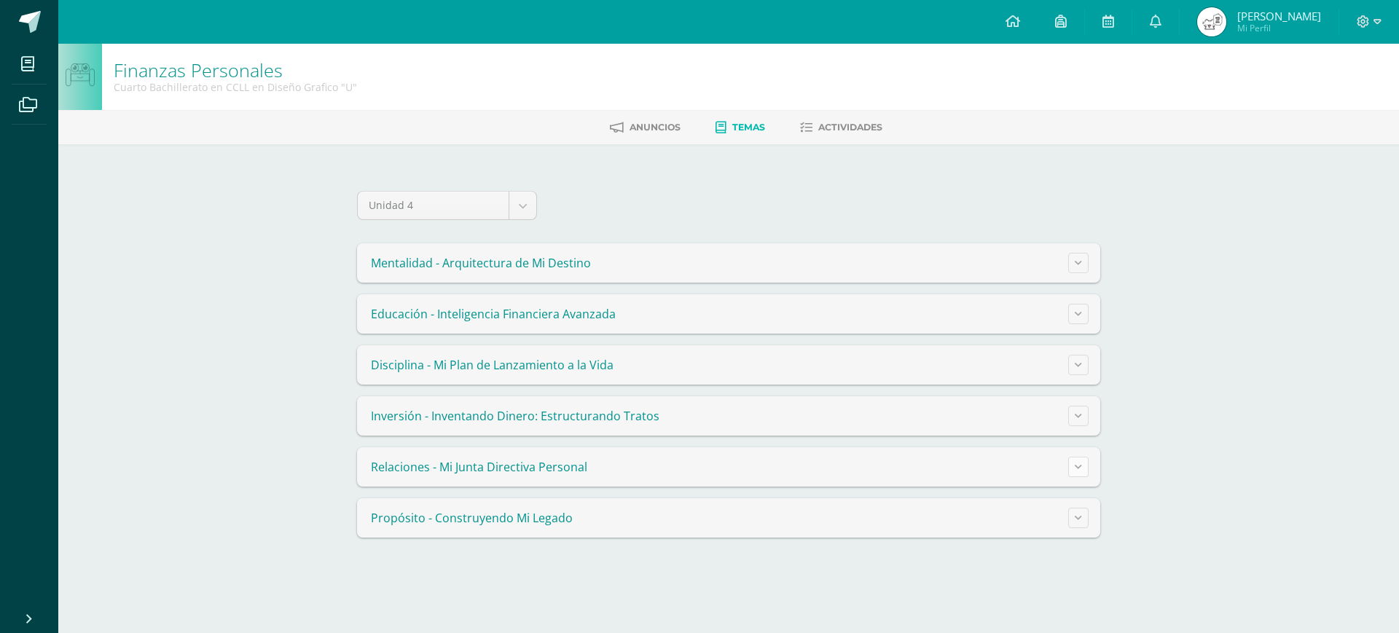
click at [1081, 475] on button at bounding box center [1078, 467] width 20 height 20
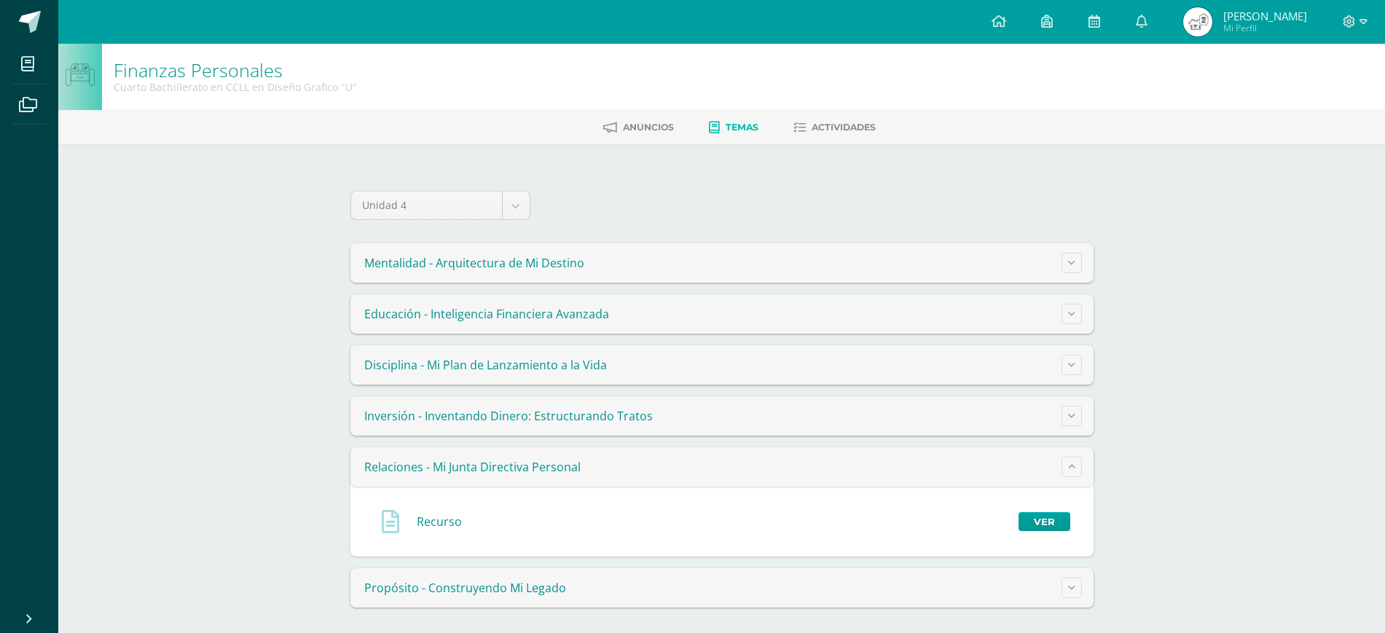
click at [1059, 510] on div "Recurso Ver" at bounding box center [722, 521] width 720 height 47
click at [1058, 514] on link "Ver" at bounding box center [1045, 521] width 52 height 19
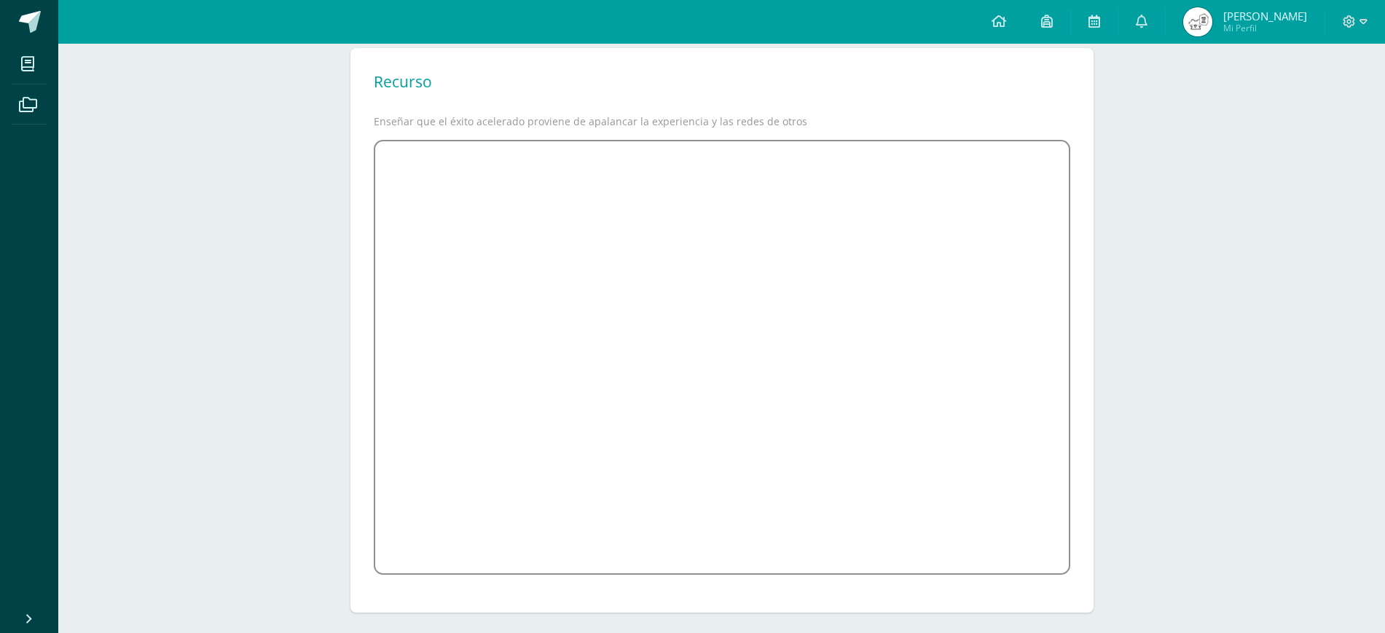
scroll to position [134, 0]
click at [1126, 355] on div "Finanzas Personales Cuarto Bachillerato en CCLL en Diseño Grafico "U" [GEOGRAPH…" at bounding box center [721, 271] width 1327 height 723
click at [1080, 268] on div "Recurso Enseñar que el éxito acelerado proviene de apalancar la experiencia y l…" at bounding box center [721, 321] width 743 height 565
click at [1219, 221] on div "Finanzas Personales Cuarto Bachillerato en CCLL en Diseño Grafico "U" [GEOGRAPH…" at bounding box center [721, 271] width 1327 height 723
click at [1289, 320] on div "Finanzas Personales Cuarto Bachillerato en CCLL en Diseño Grafico "U" [GEOGRAPH…" at bounding box center [721, 271] width 1327 height 723
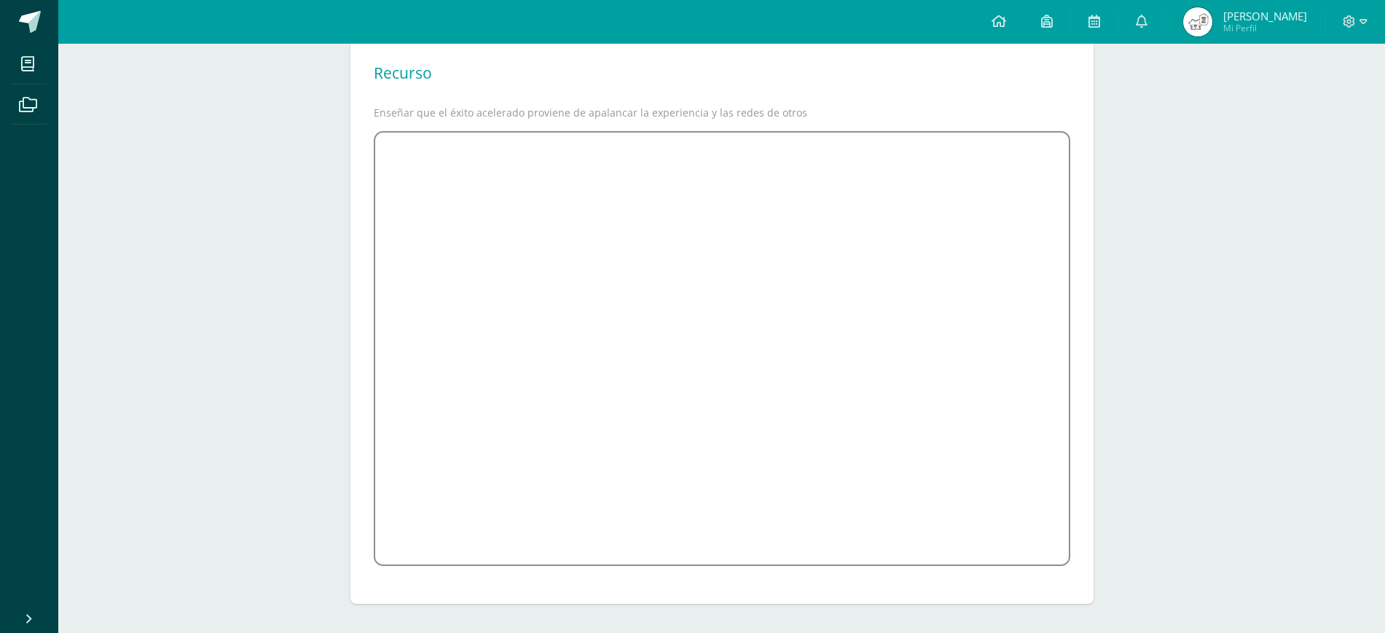
click at [1287, 484] on div "Finanzas Personales Cuarto Bachillerato en CCLL en Diseño Grafico "U" [GEOGRAPH…" at bounding box center [721, 271] width 1327 height 723
